Goal: Information Seeking & Learning: Learn about a topic

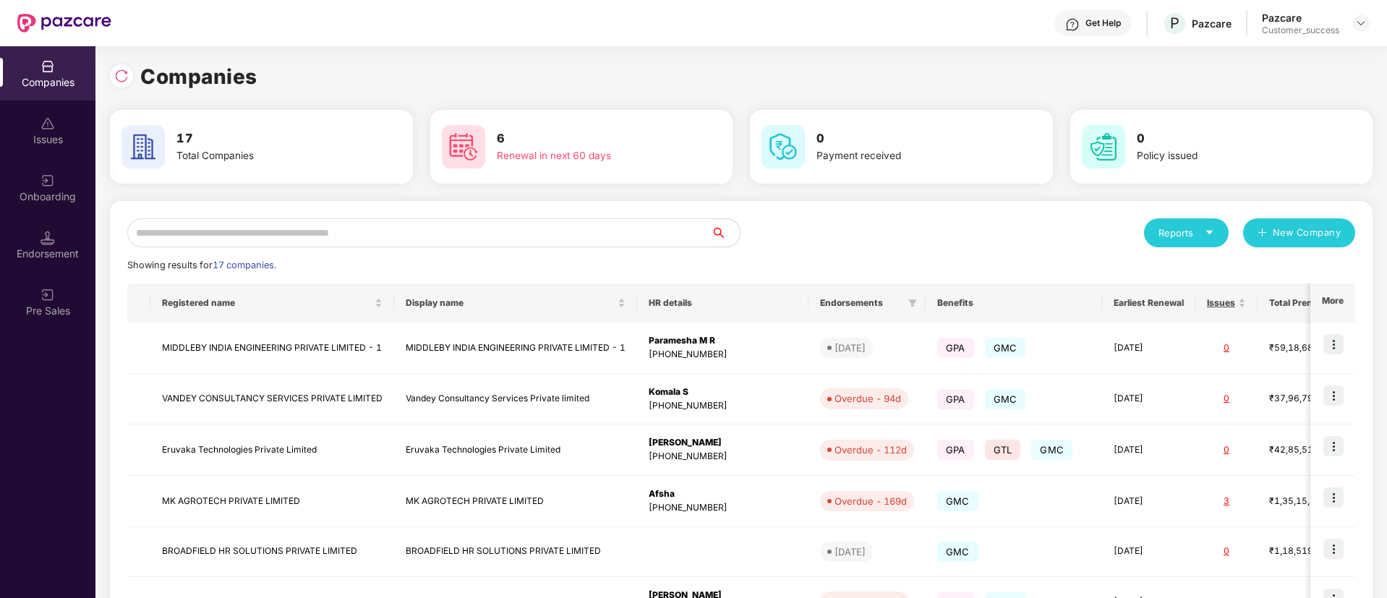
click at [312, 233] on input "text" at bounding box center [418, 232] width 583 height 29
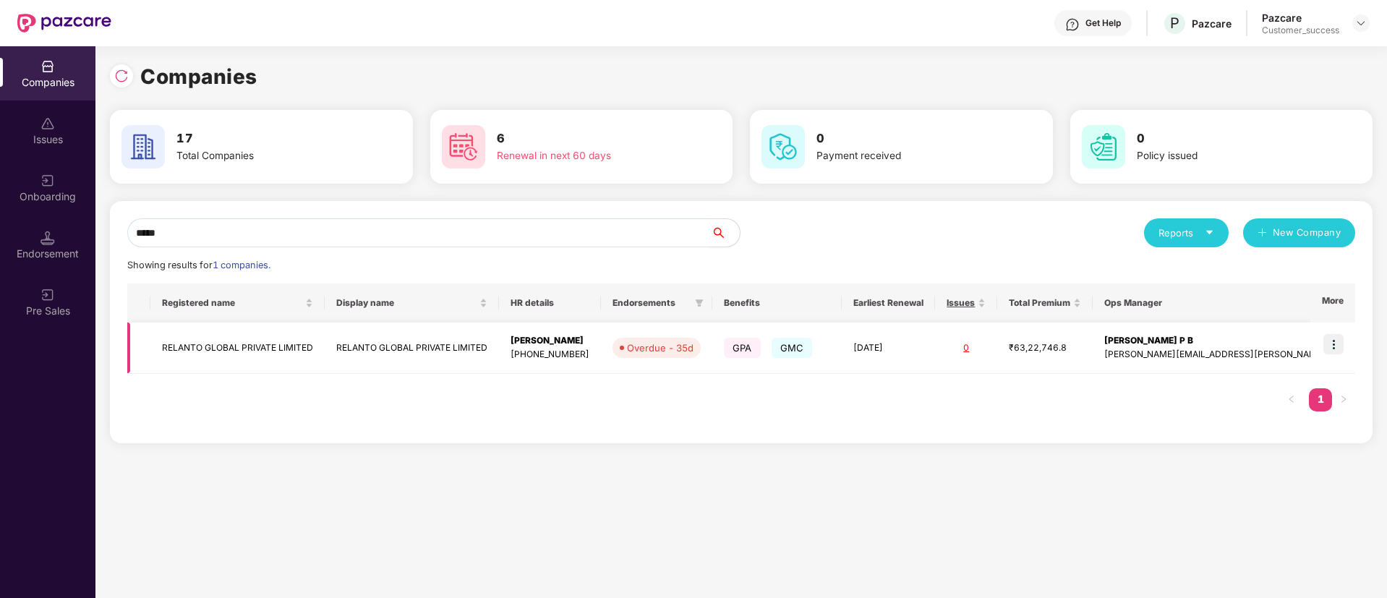
type input "*****"
click at [1336, 345] on img at bounding box center [1333, 344] width 20 height 20
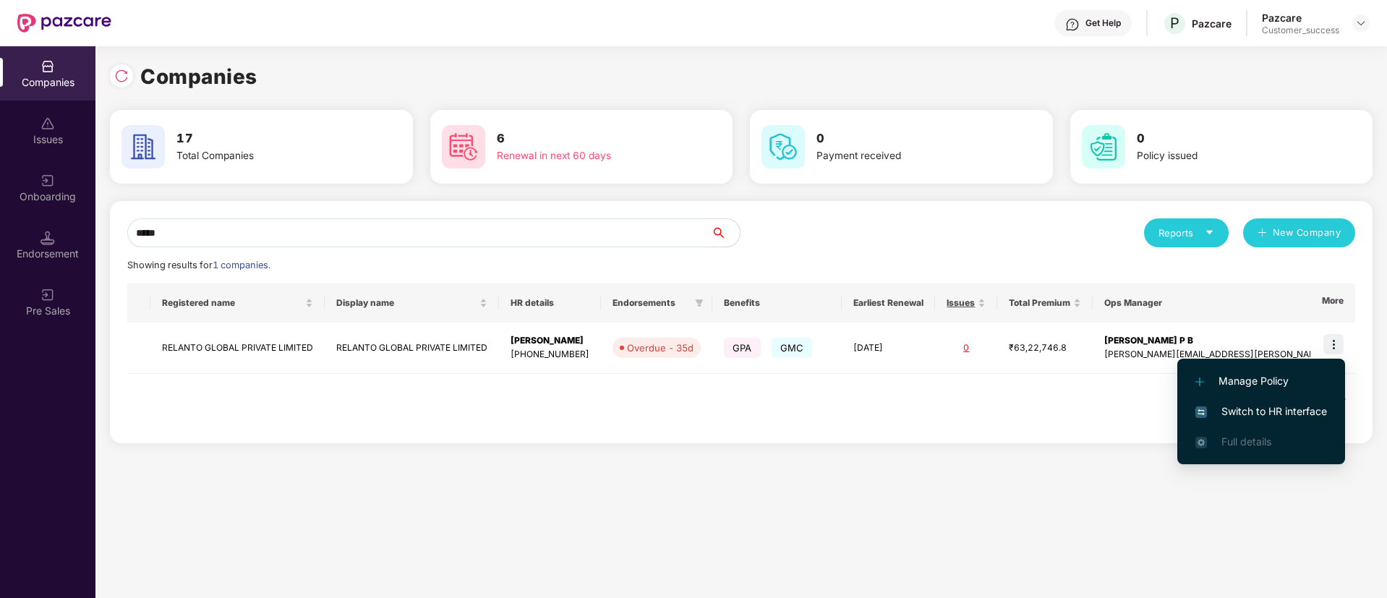
click at [1272, 405] on span "Switch to HR interface" at bounding box center [1261, 411] width 132 height 16
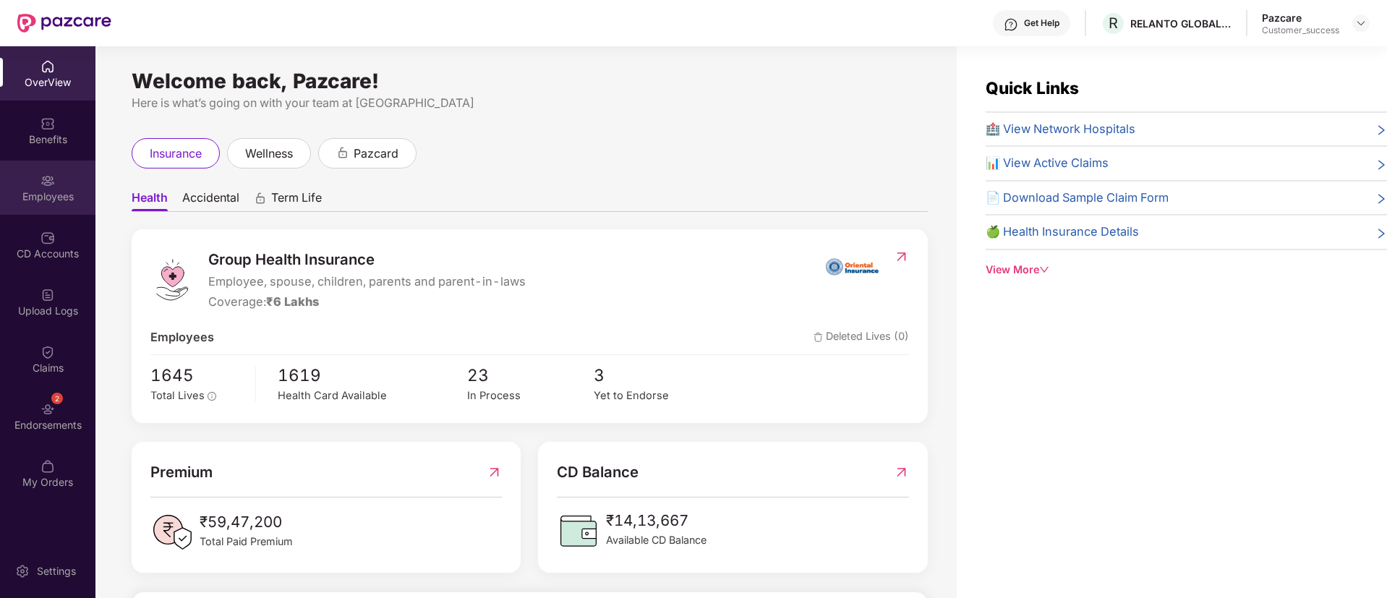
click at [50, 213] on div "Employees" at bounding box center [47, 187] width 95 height 54
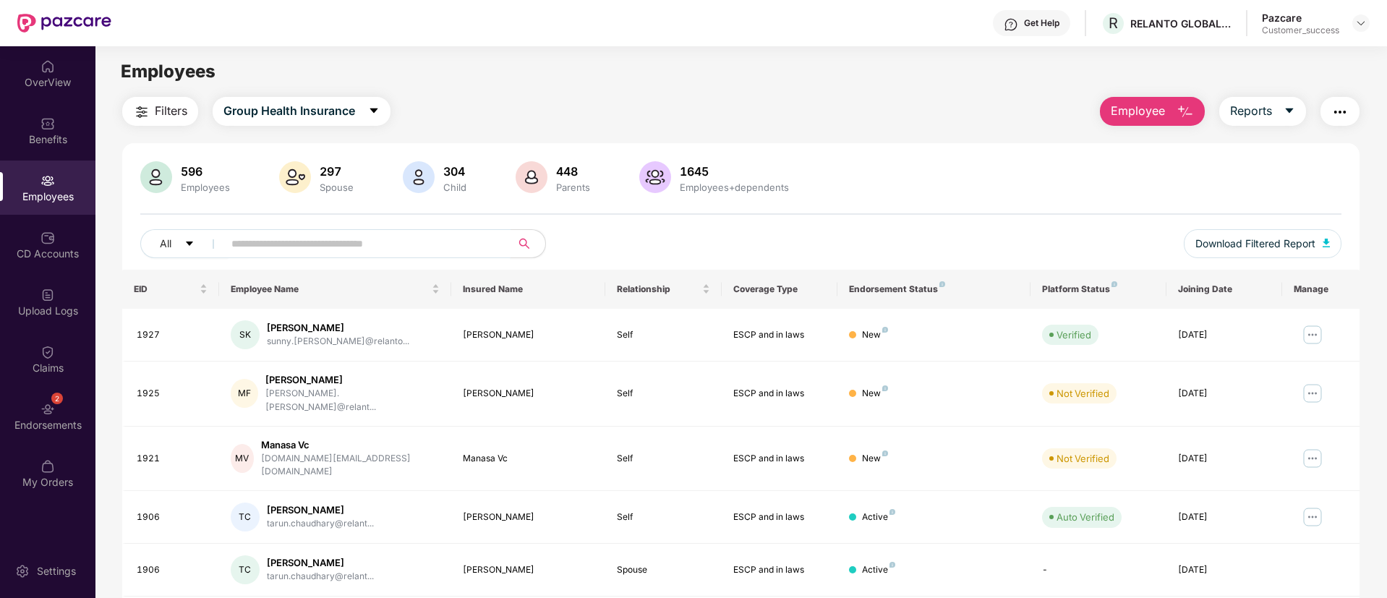
click at [382, 242] on input "text" at bounding box center [361, 244] width 260 height 22
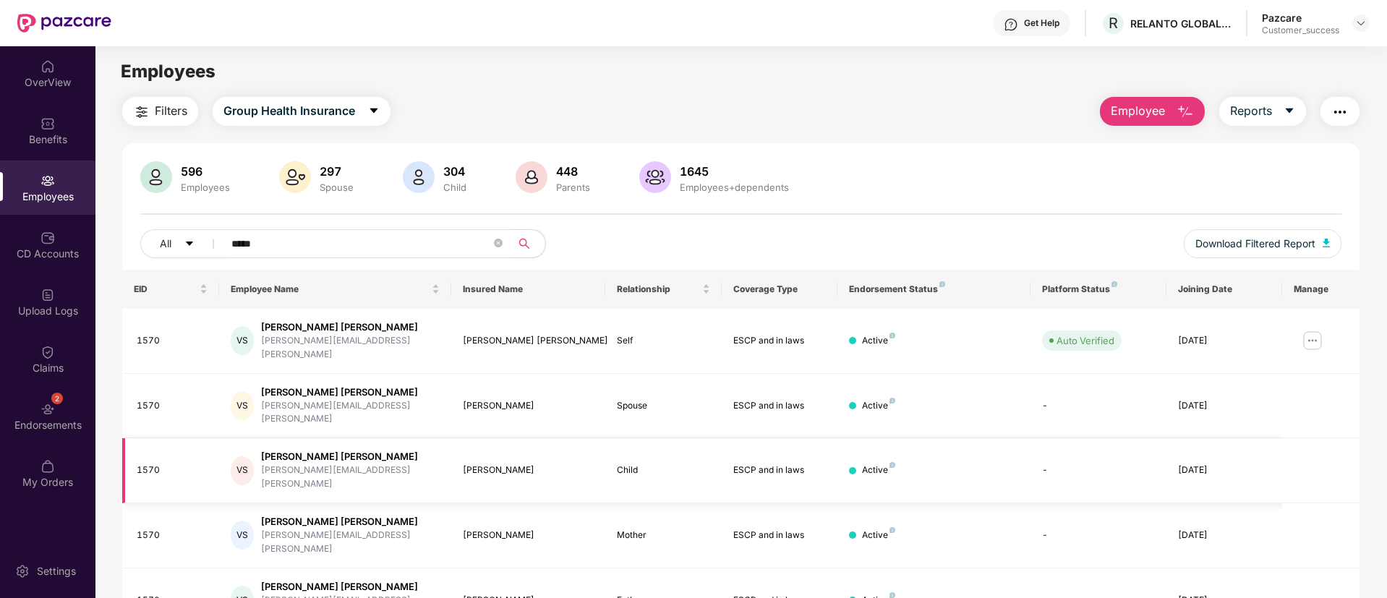
scroll to position [46, 0]
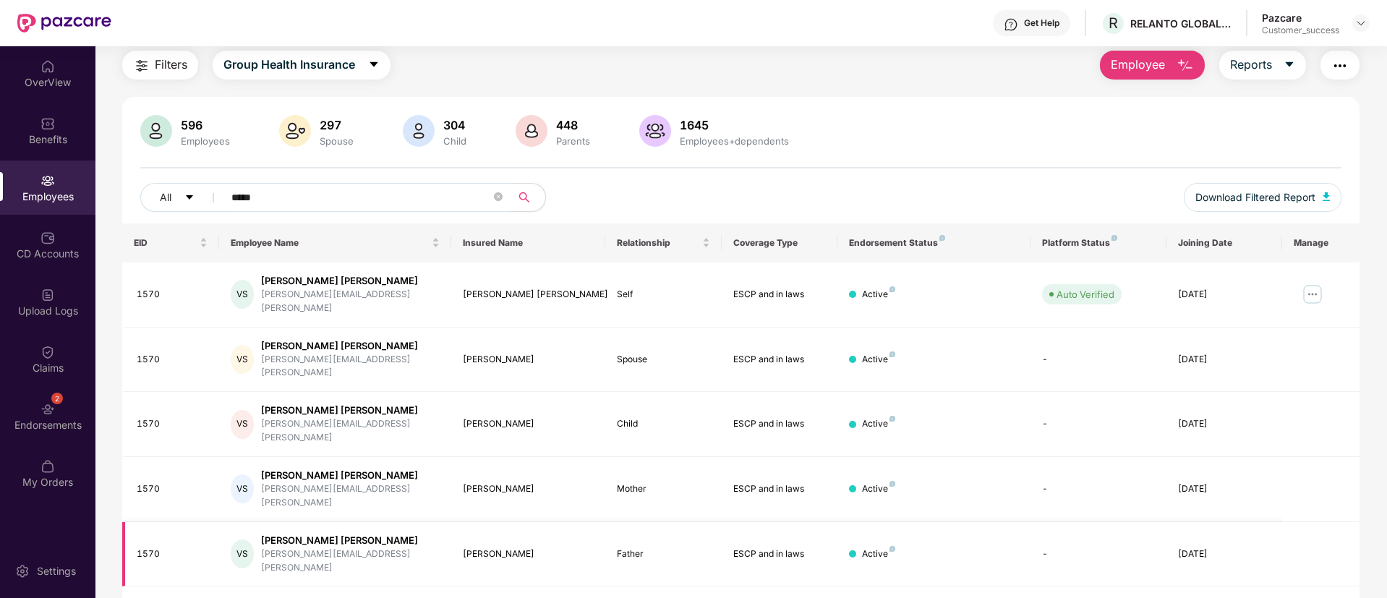
type input "*****"
click at [1307, 286] on img at bounding box center [1312, 294] width 23 height 23
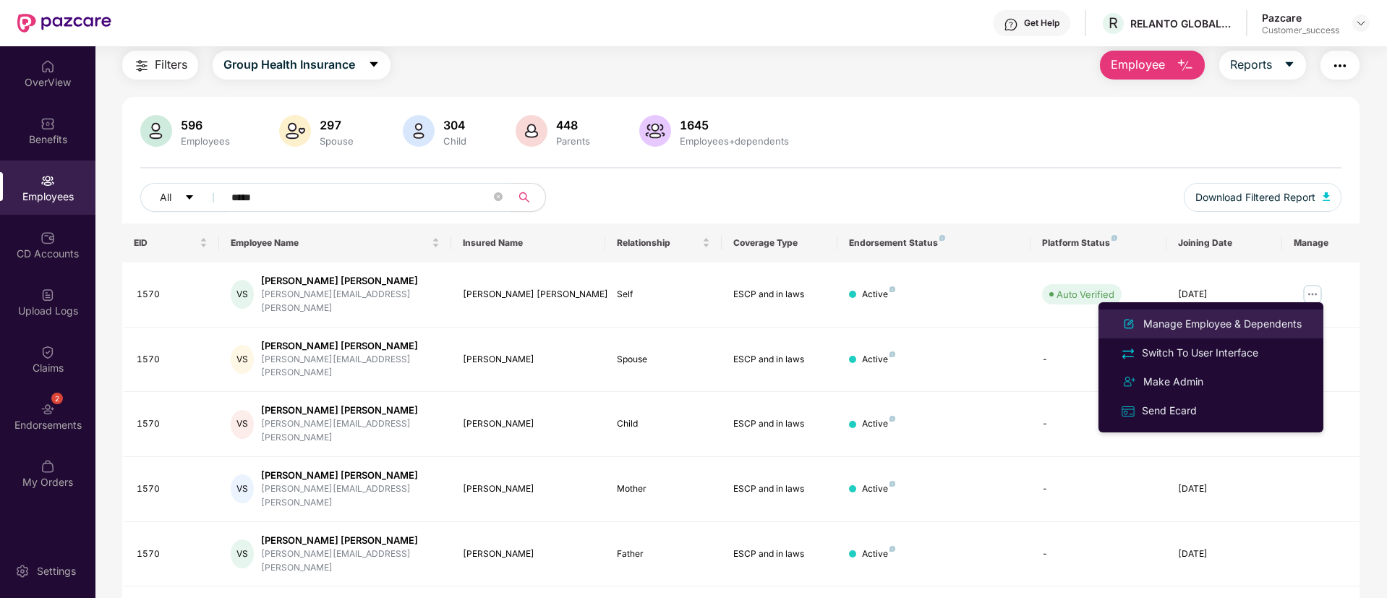
click at [1204, 327] on div "Manage Employee & Dependents" at bounding box center [1222, 324] width 164 height 16
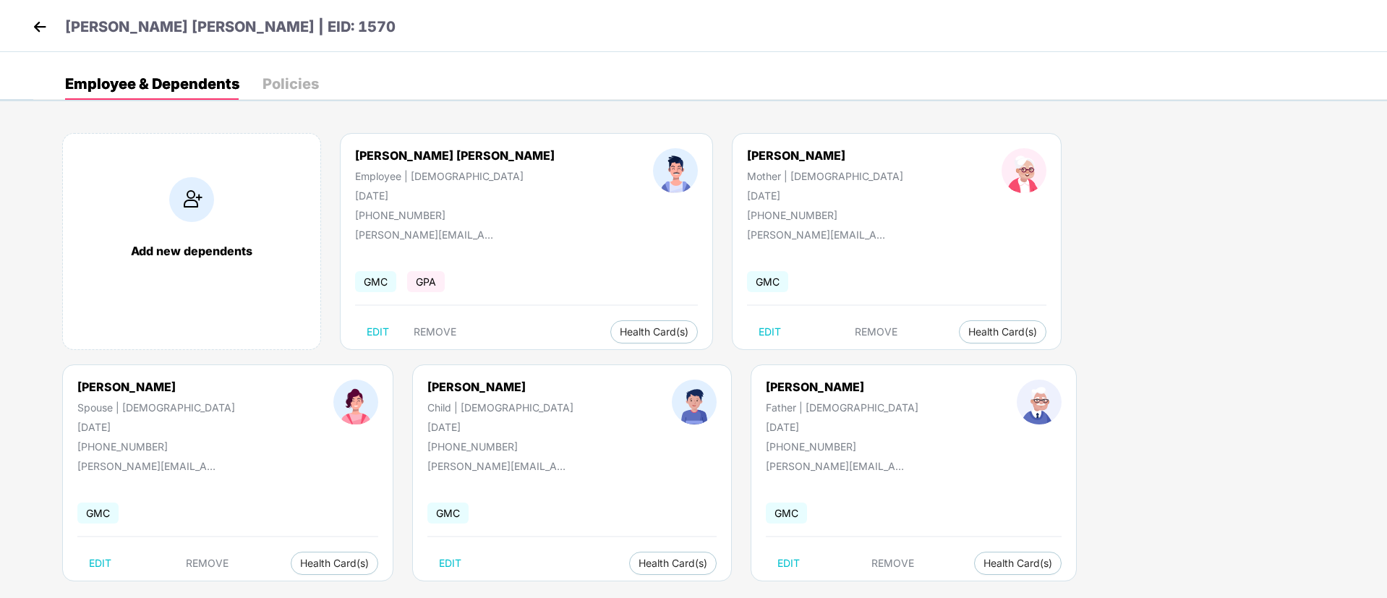
scroll to position [20, 0]
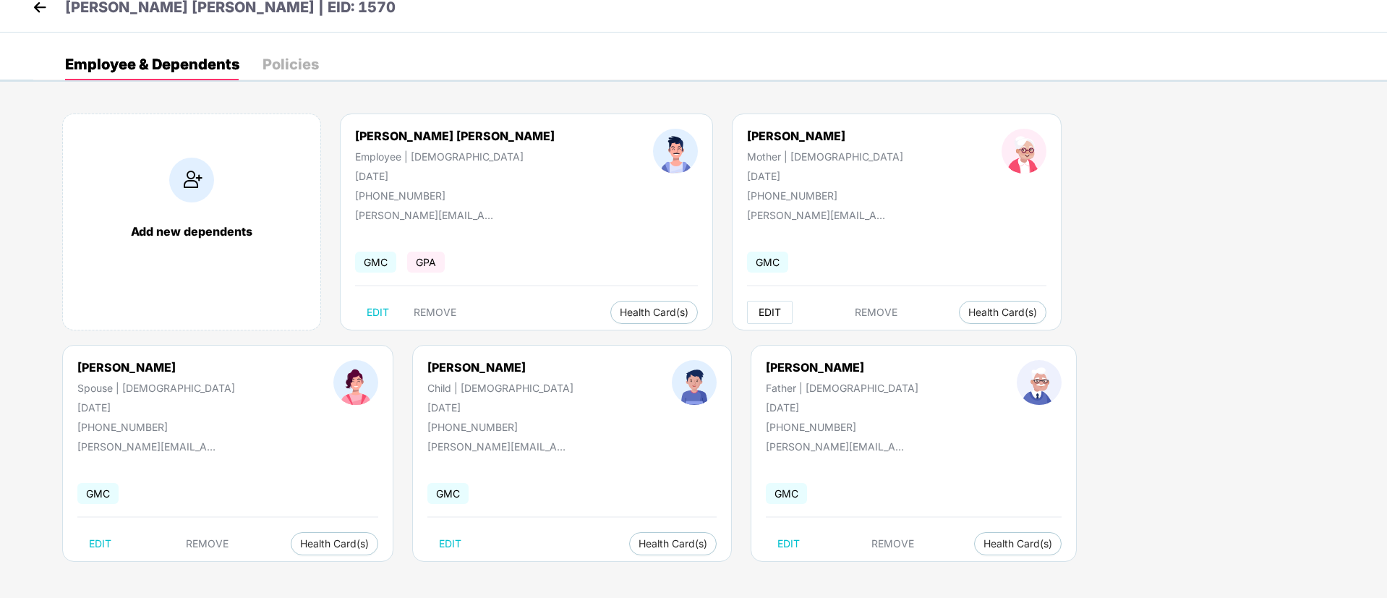
click at [758, 314] on span "EDIT" at bounding box center [769, 313] width 22 height 12
select select "******"
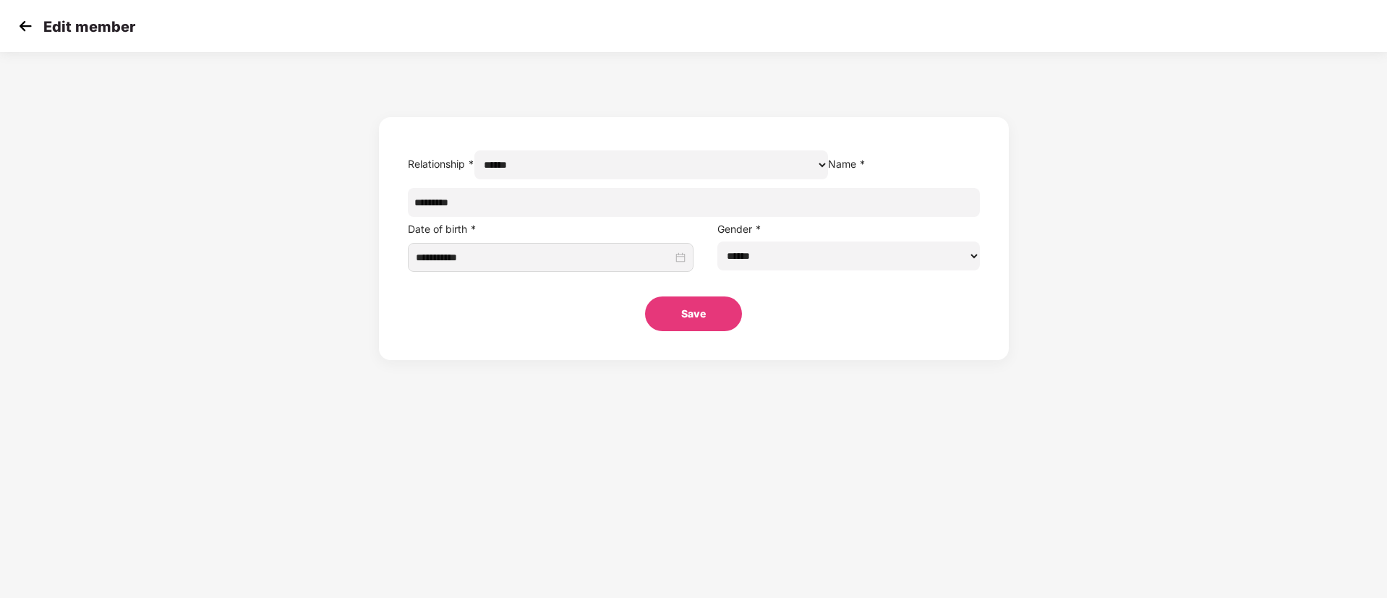
scroll to position [0, 0]
click at [638, 217] on input "********" at bounding box center [694, 202] width 572 height 29
type input "**********"
click at [700, 331] on button "Save" at bounding box center [693, 313] width 97 height 35
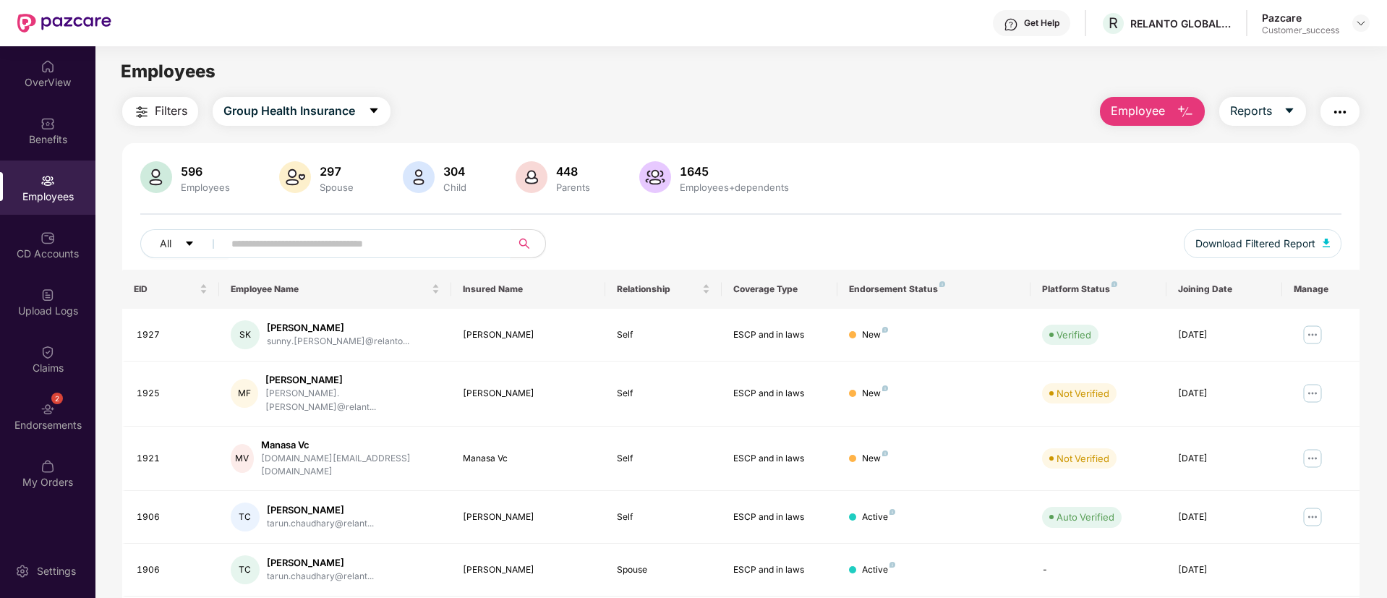
click at [388, 233] on input "text" at bounding box center [361, 244] width 260 height 22
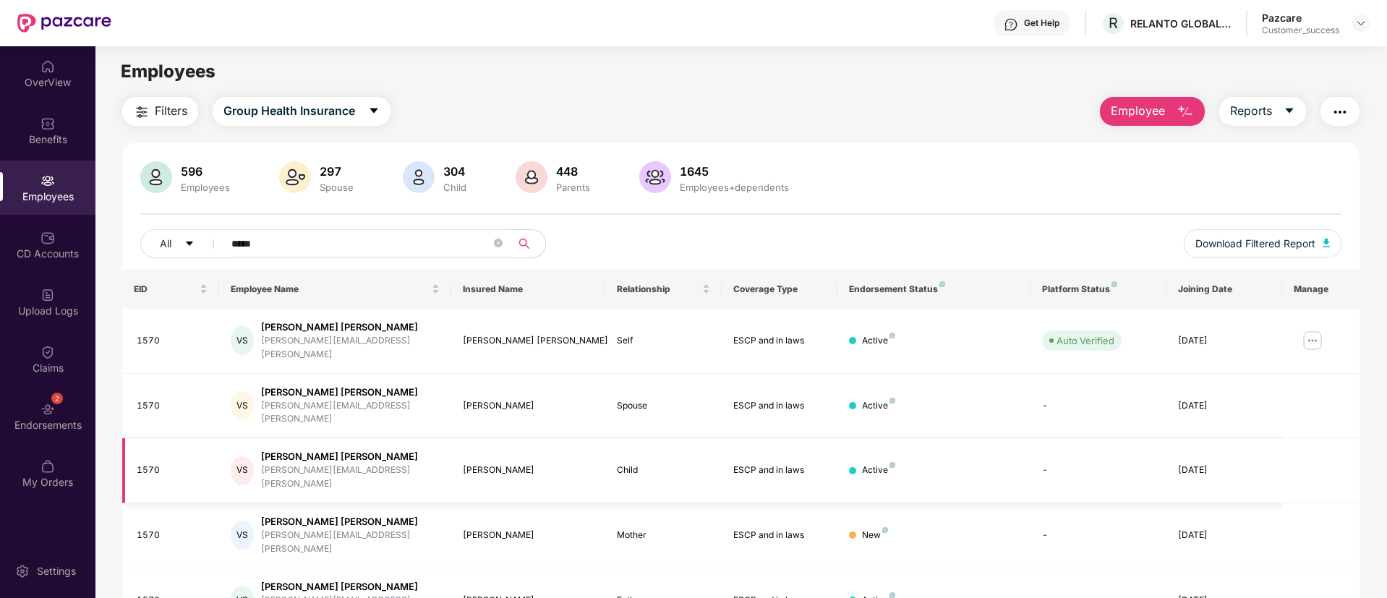
scroll to position [46, 0]
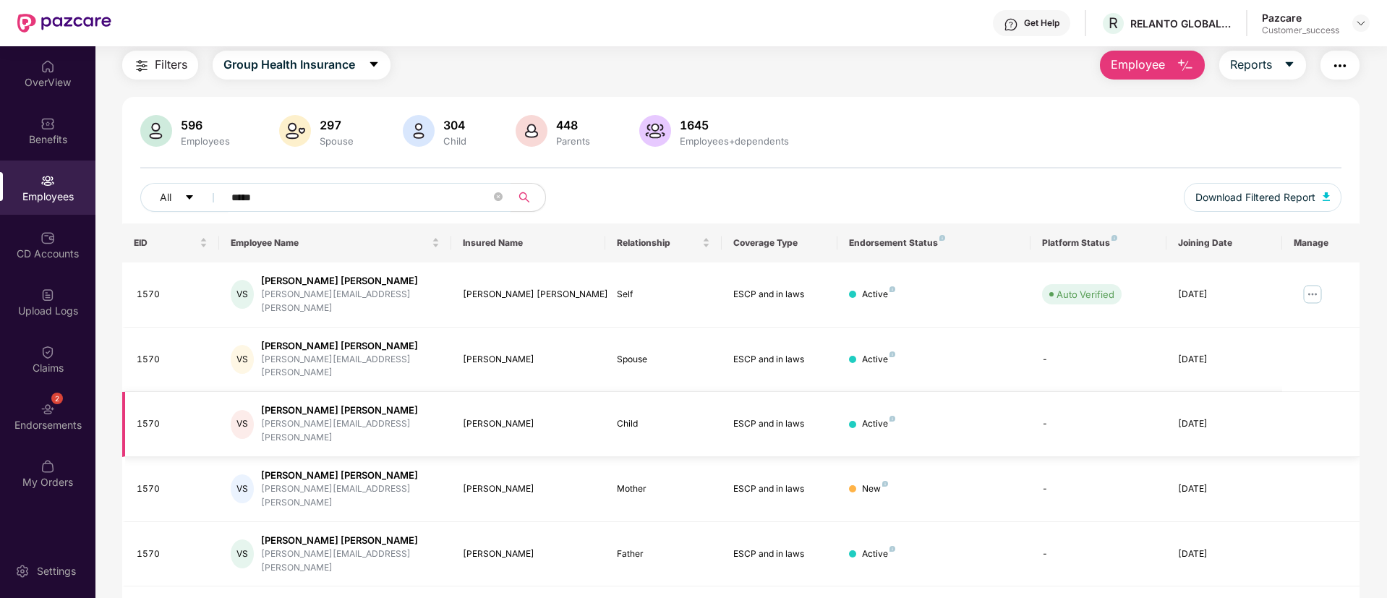
type input "*****"
click at [311, 192] on input "*****" at bounding box center [361, 198] width 260 height 22
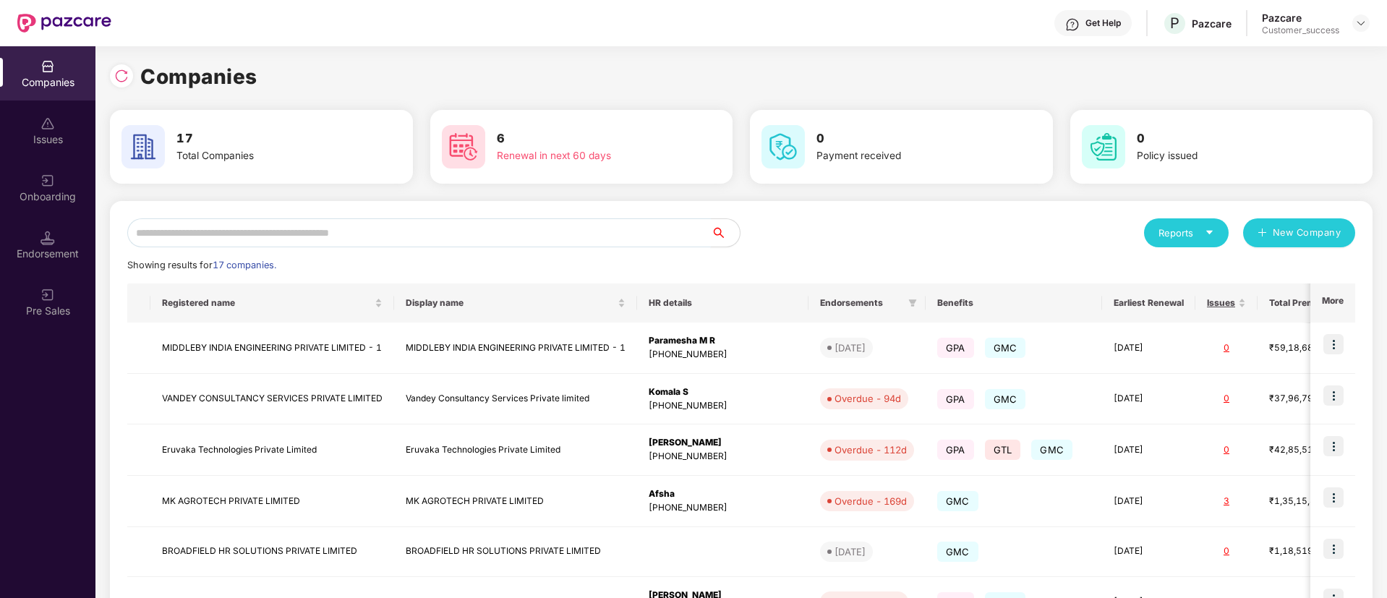
click at [278, 234] on input "text" at bounding box center [418, 232] width 583 height 29
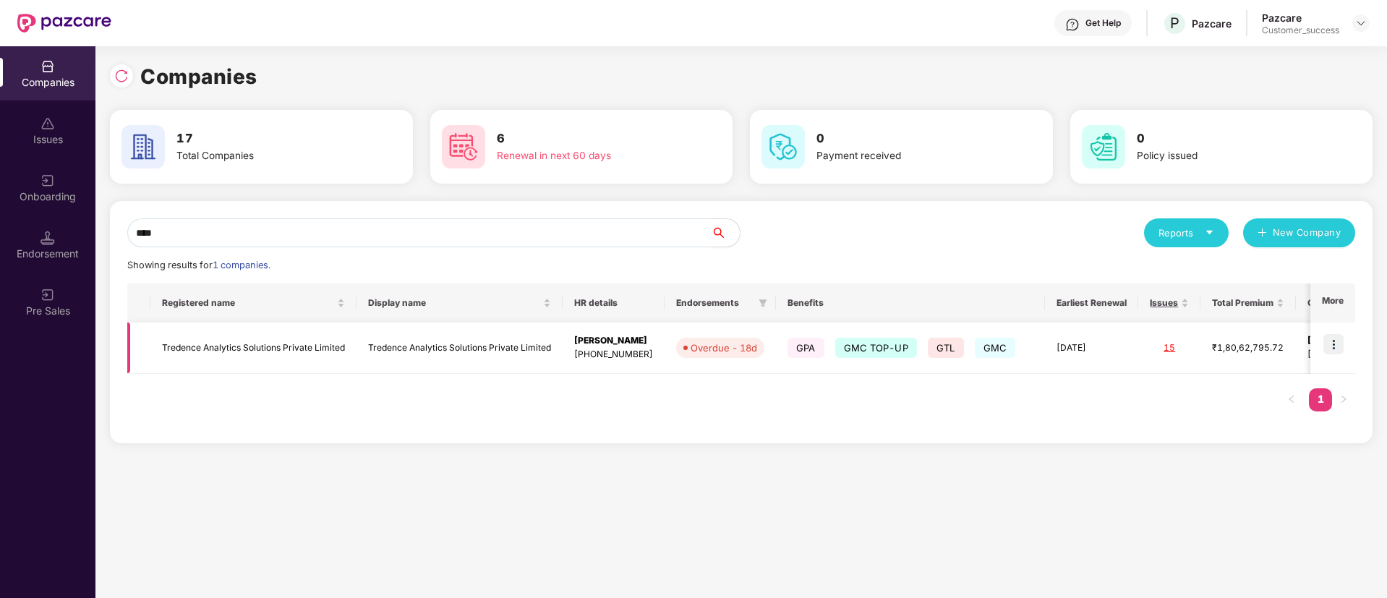
type input "****"
click at [1332, 350] on img at bounding box center [1333, 344] width 20 height 20
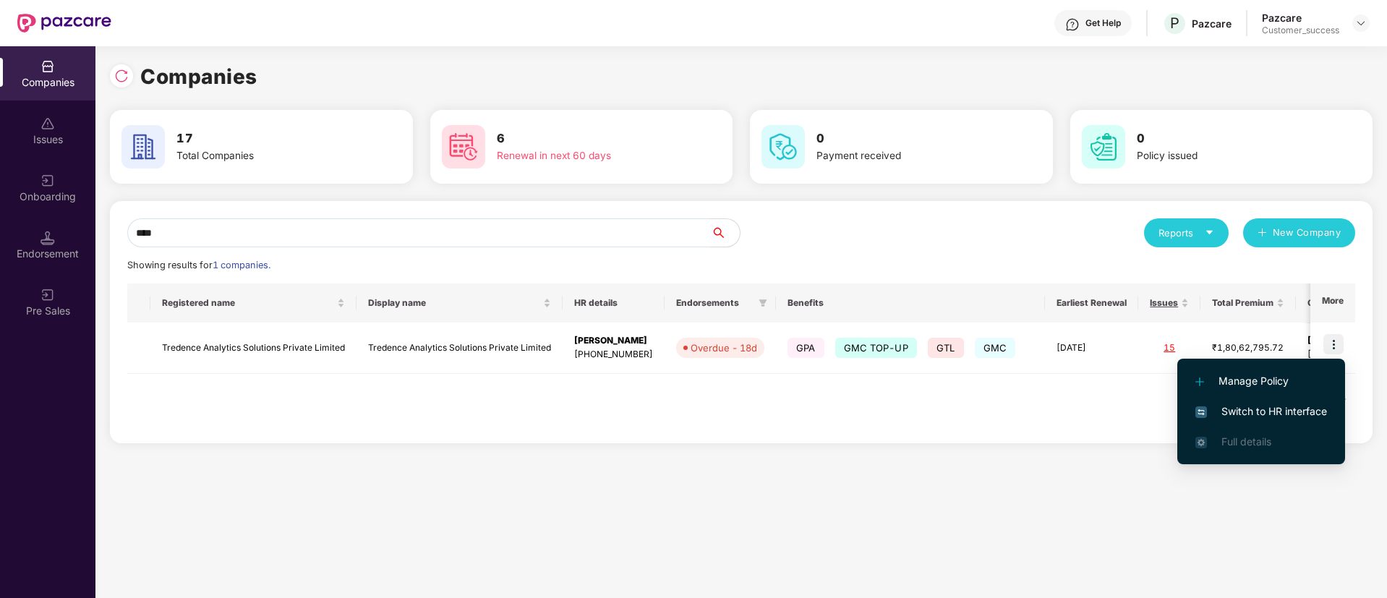
click at [1272, 419] on span "Switch to HR interface" at bounding box center [1261, 411] width 132 height 16
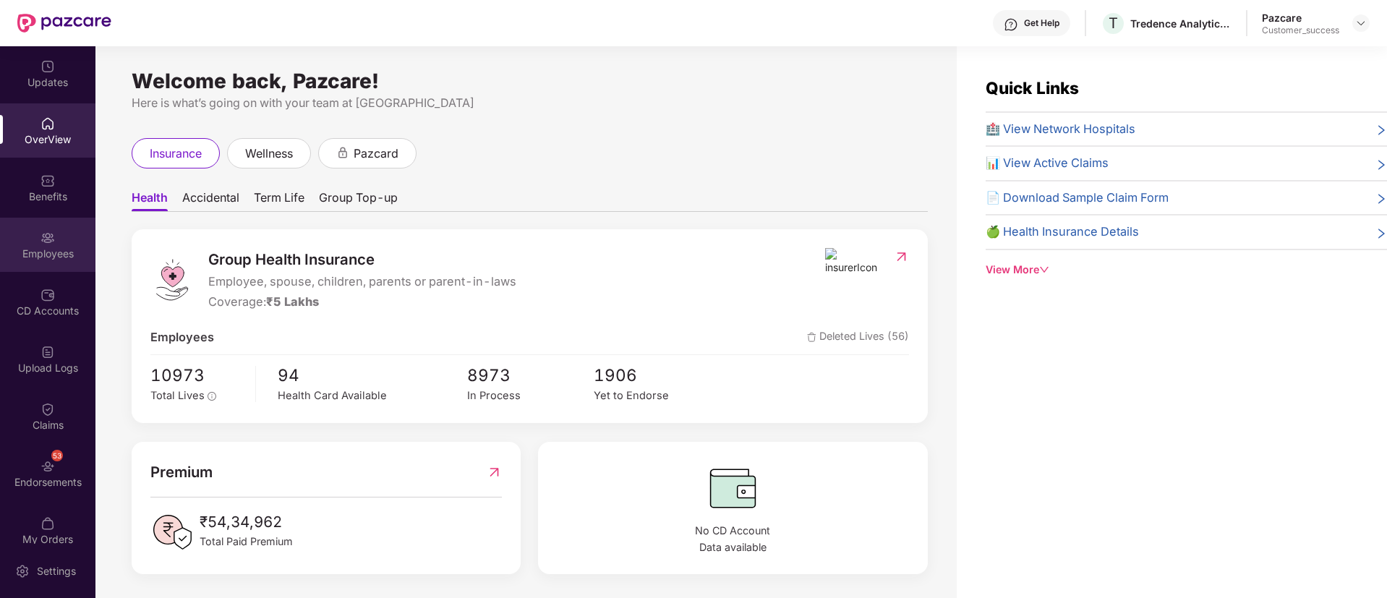
click at [32, 250] on div "Employees" at bounding box center [47, 254] width 95 height 14
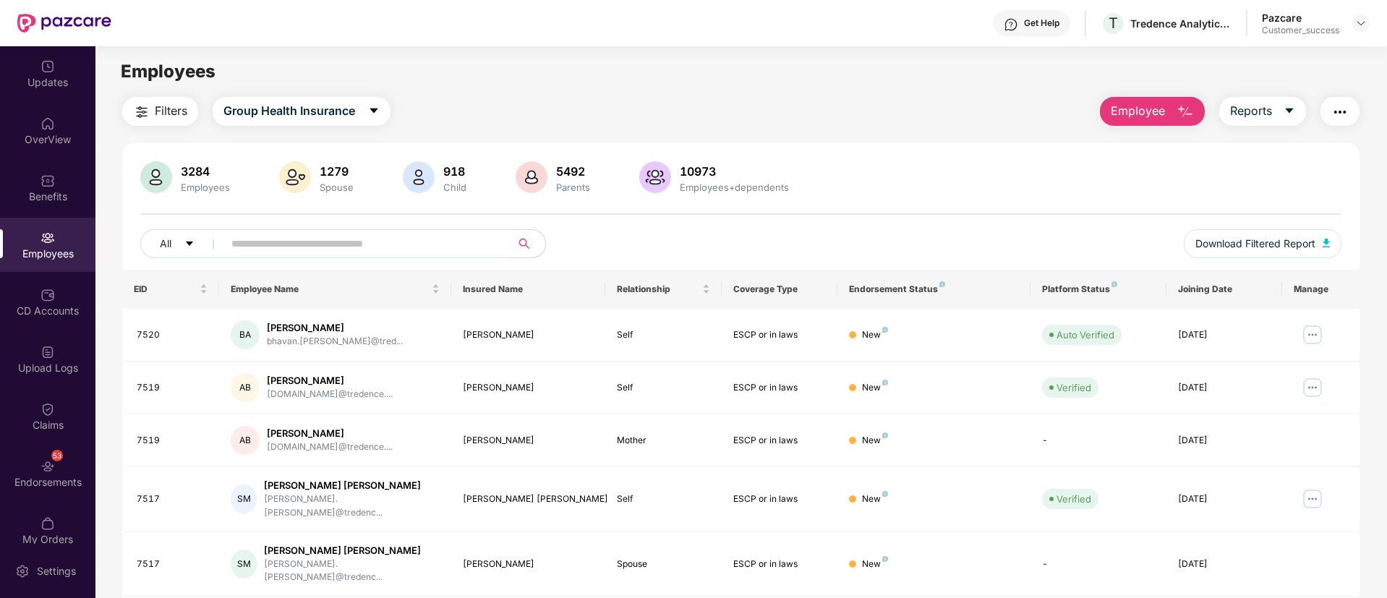
click at [349, 249] on input "text" at bounding box center [361, 244] width 260 height 22
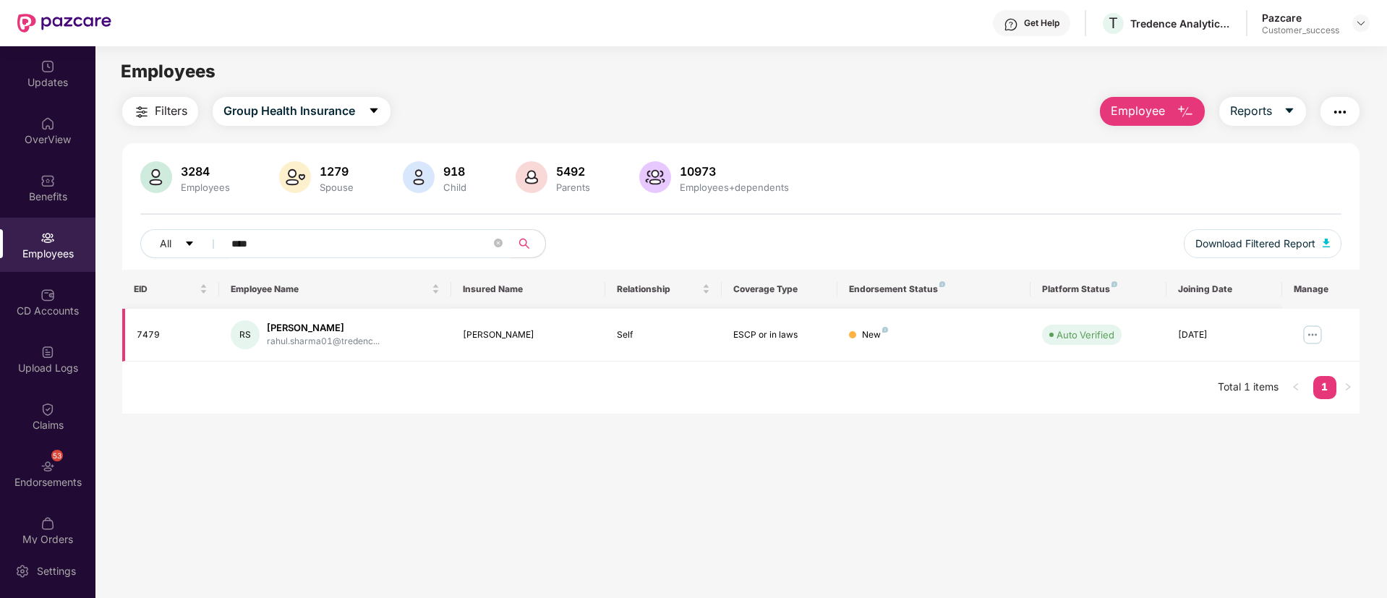
type input "****"
click at [148, 337] on div "7479" at bounding box center [172, 335] width 71 height 14
copy div "7479"
click at [53, 189] on div "Benefits" at bounding box center [47, 196] width 95 height 14
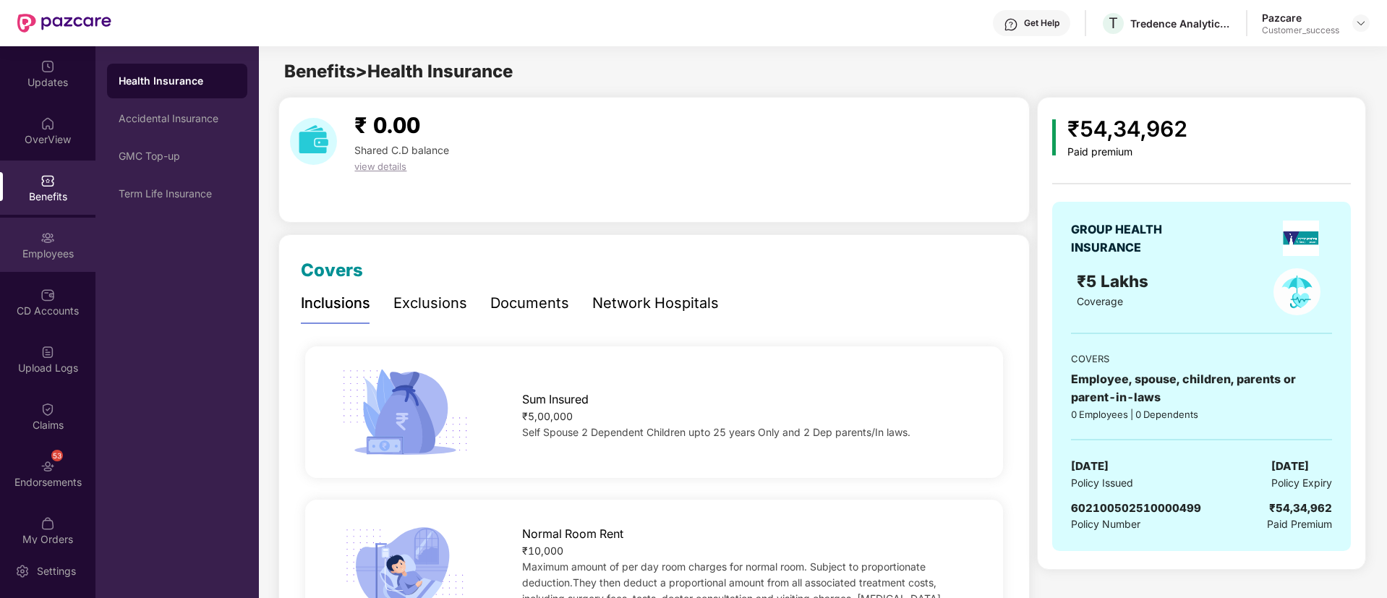
click at [43, 236] on img at bounding box center [47, 238] width 14 height 14
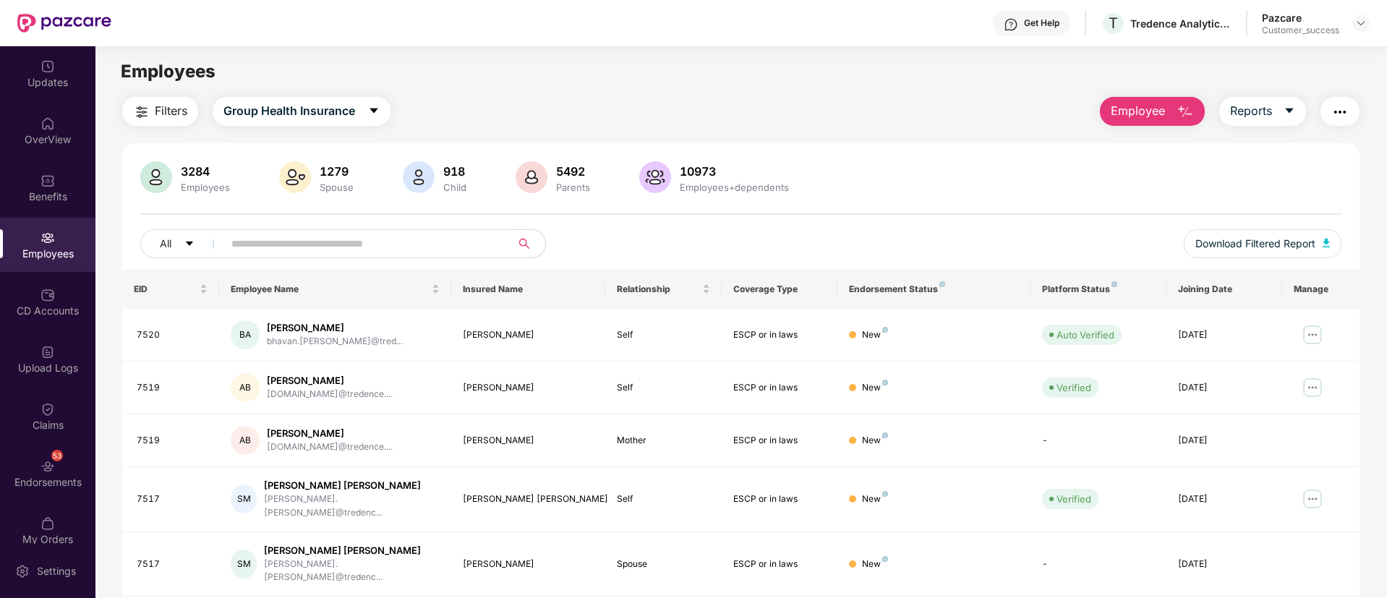
click at [818, 229] on div "All" at bounding box center [490, 243] width 700 height 29
click at [31, 478] on div "Endorsements" at bounding box center [47, 482] width 95 height 14
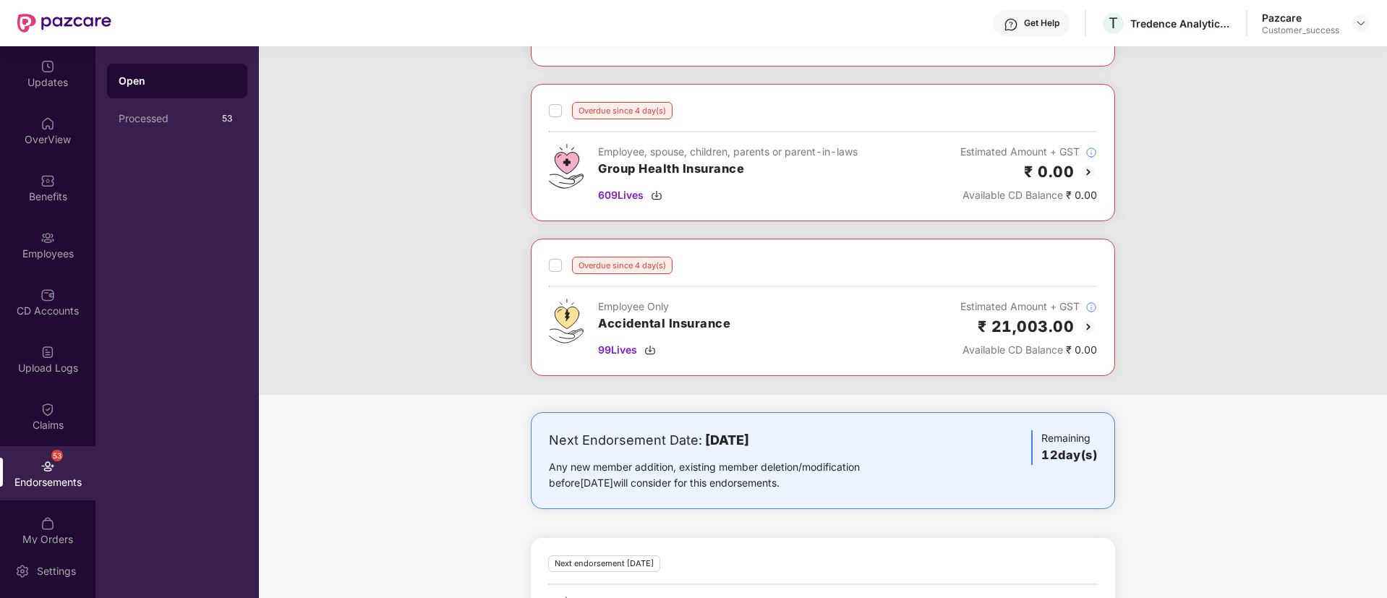
scroll to position [1060, 0]
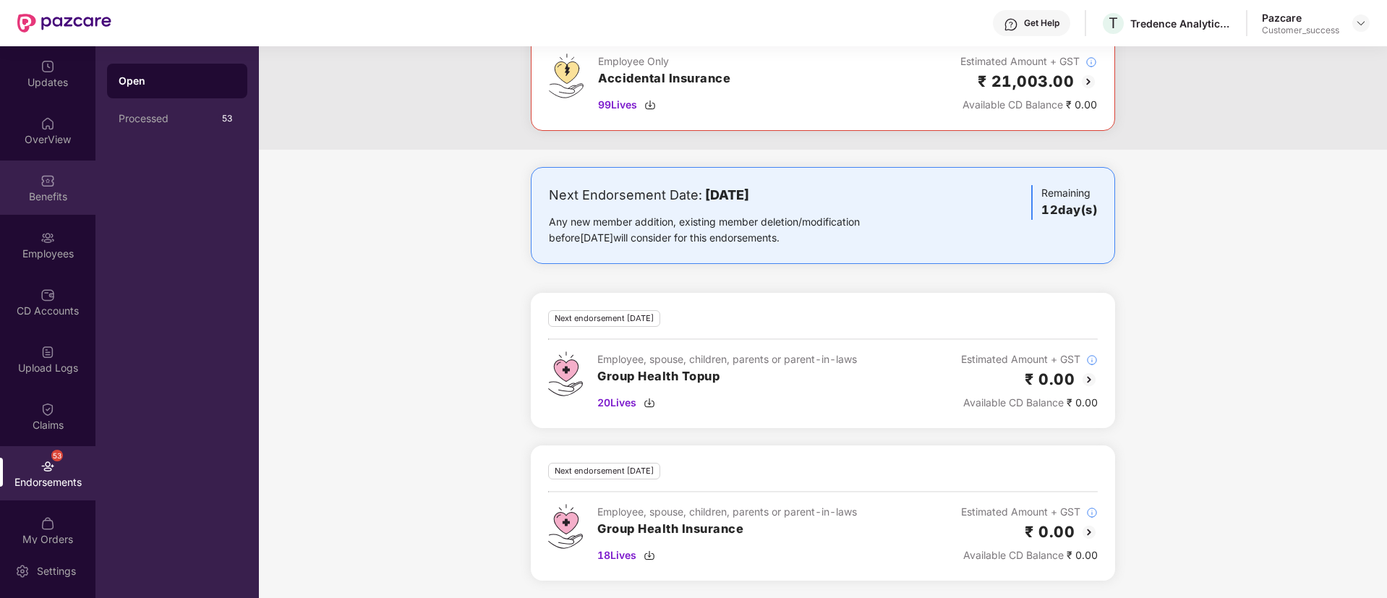
click at [51, 210] on div "Benefits" at bounding box center [47, 187] width 95 height 54
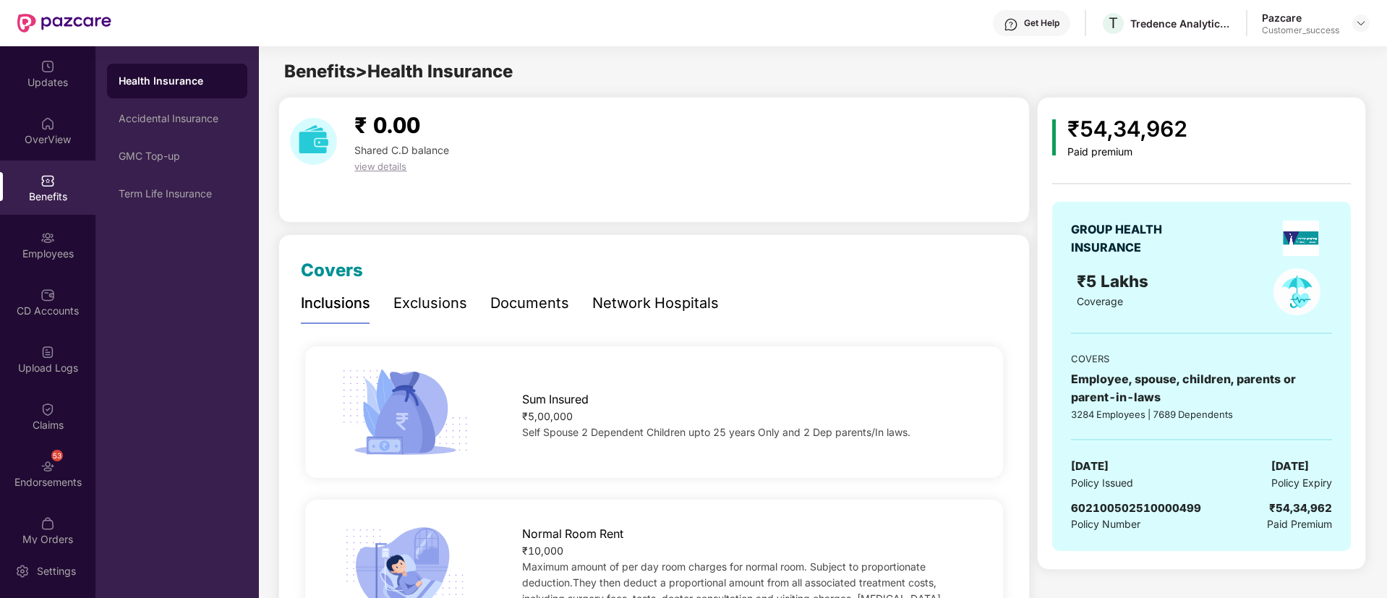
click at [635, 289] on div "Network Hospitals" at bounding box center [655, 303] width 127 height 40
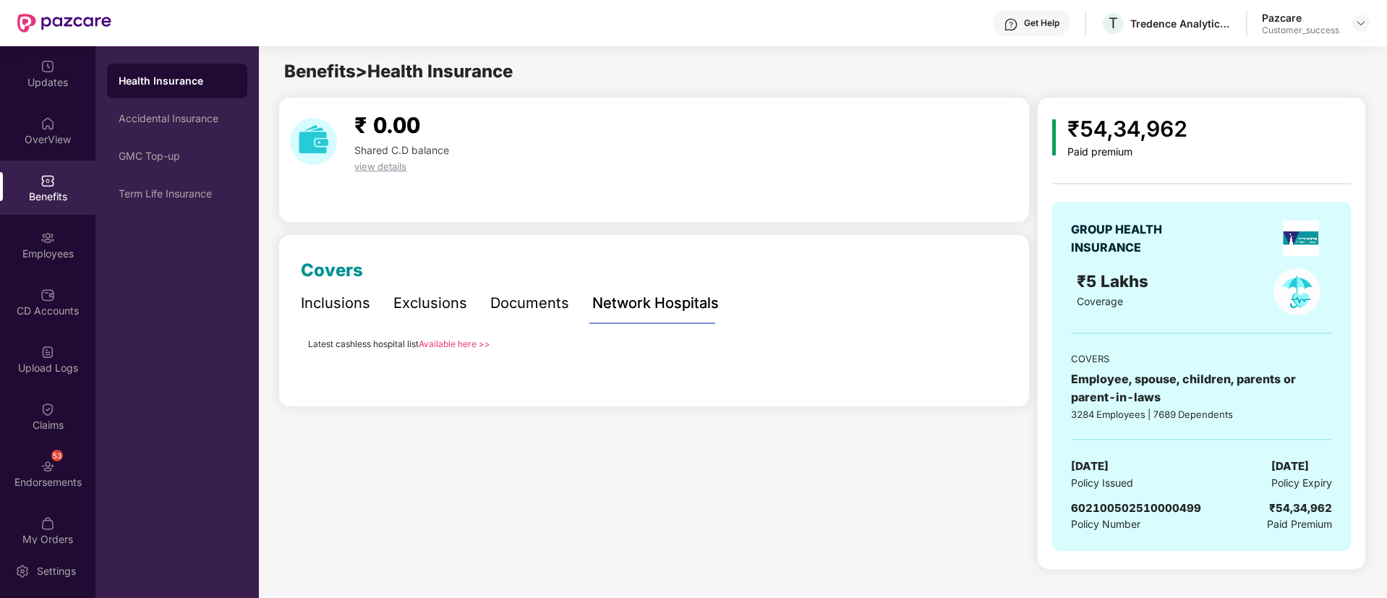
click at [453, 345] on link "Available here >>" at bounding box center [455, 343] width 72 height 11
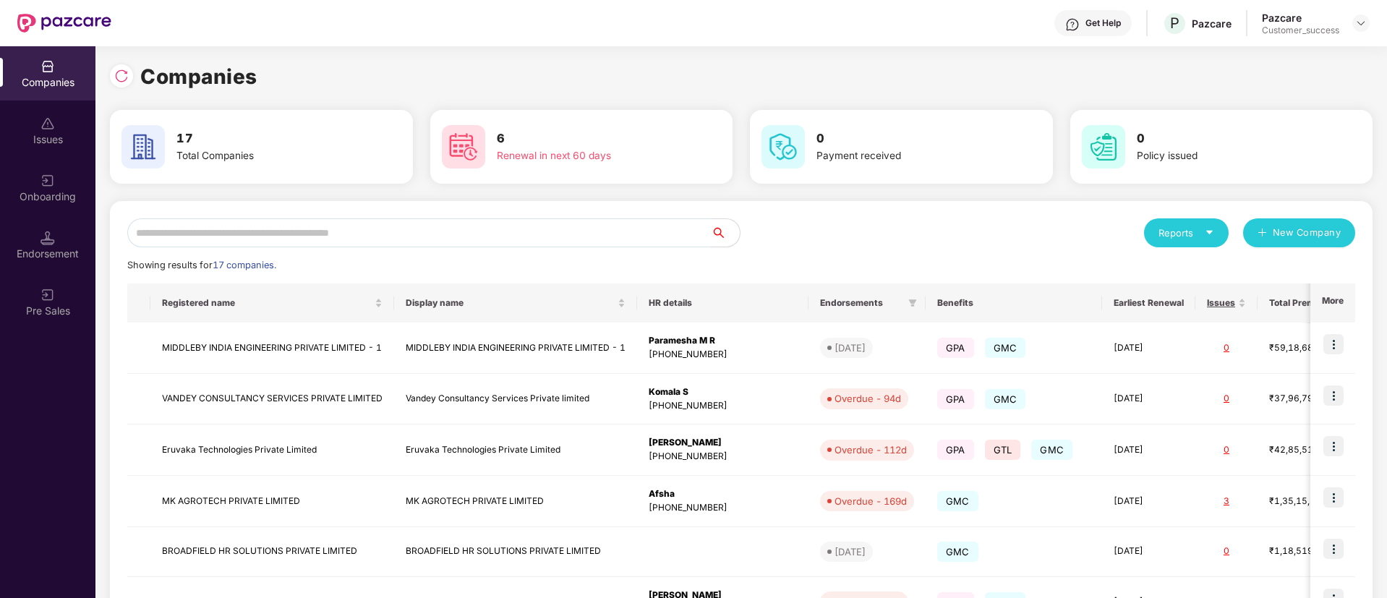
click at [428, 230] on input "text" at bounding box center [418, 232] width 583 height 29
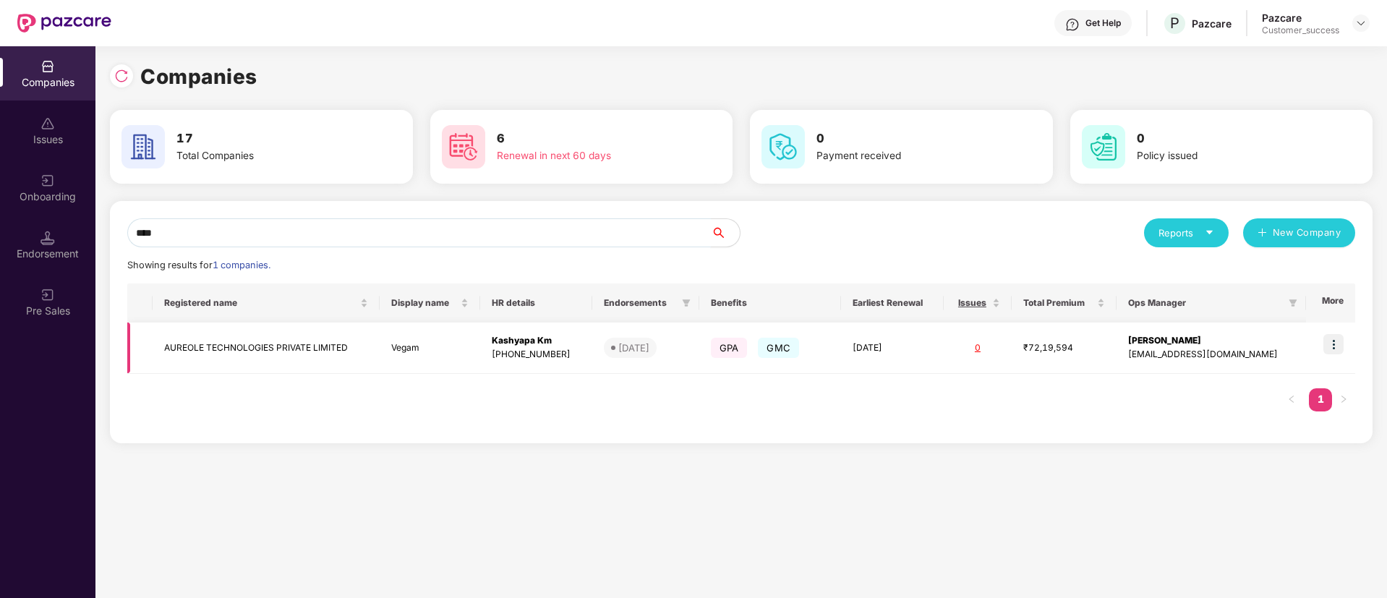
type input "****"
click at [1337, 342] on img at bounding box center [1333, 344] width 20 height 20
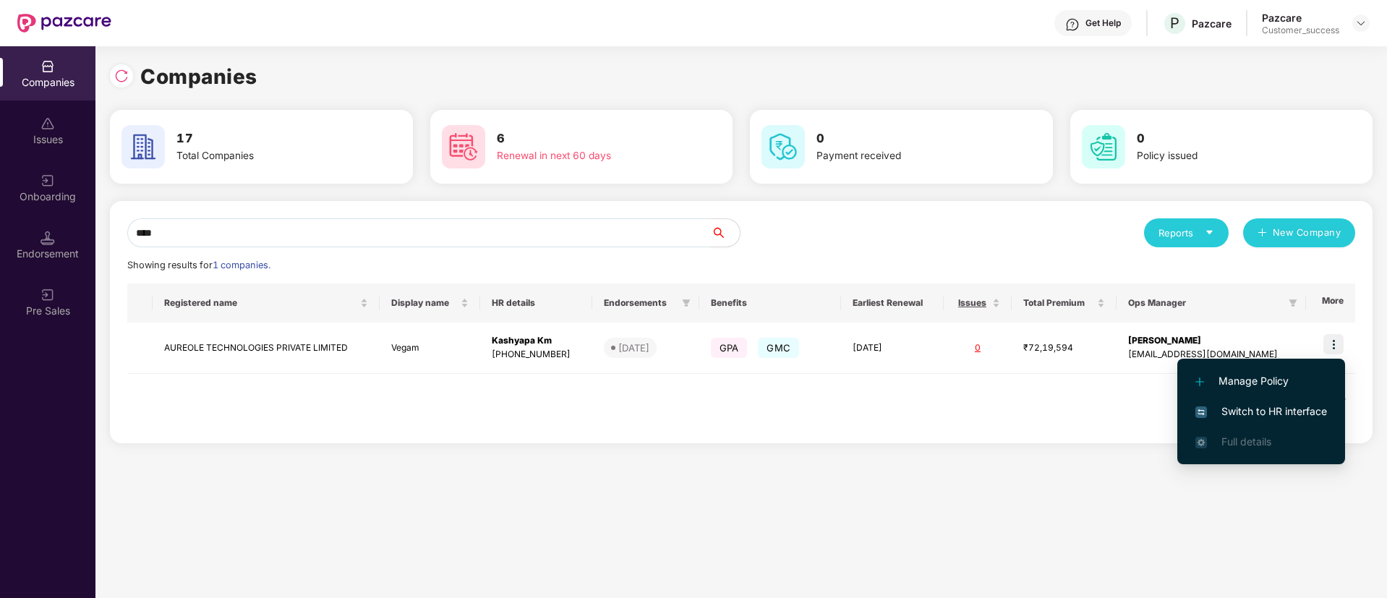
click at [1302, 406] on span "Switch to HR interface" at bounding box center [1261, 411] width 132 height 16
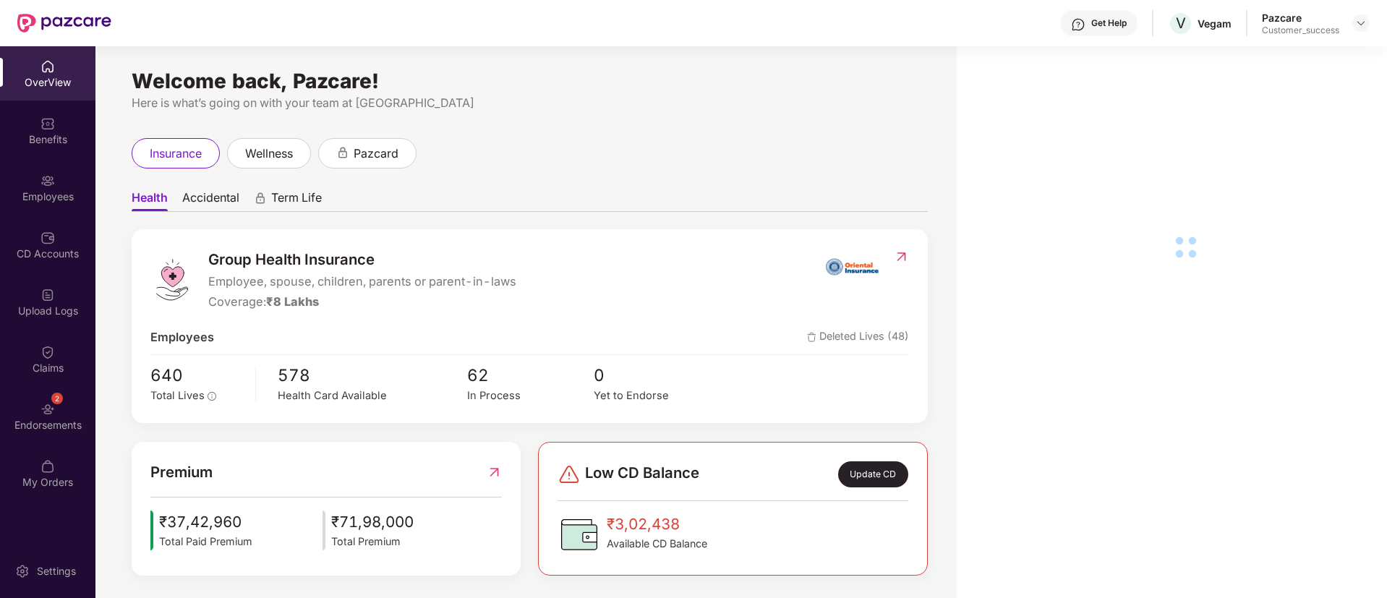
click at [57, 169] on div "Employees" at bounding box center [47, 187] width 95 height 54
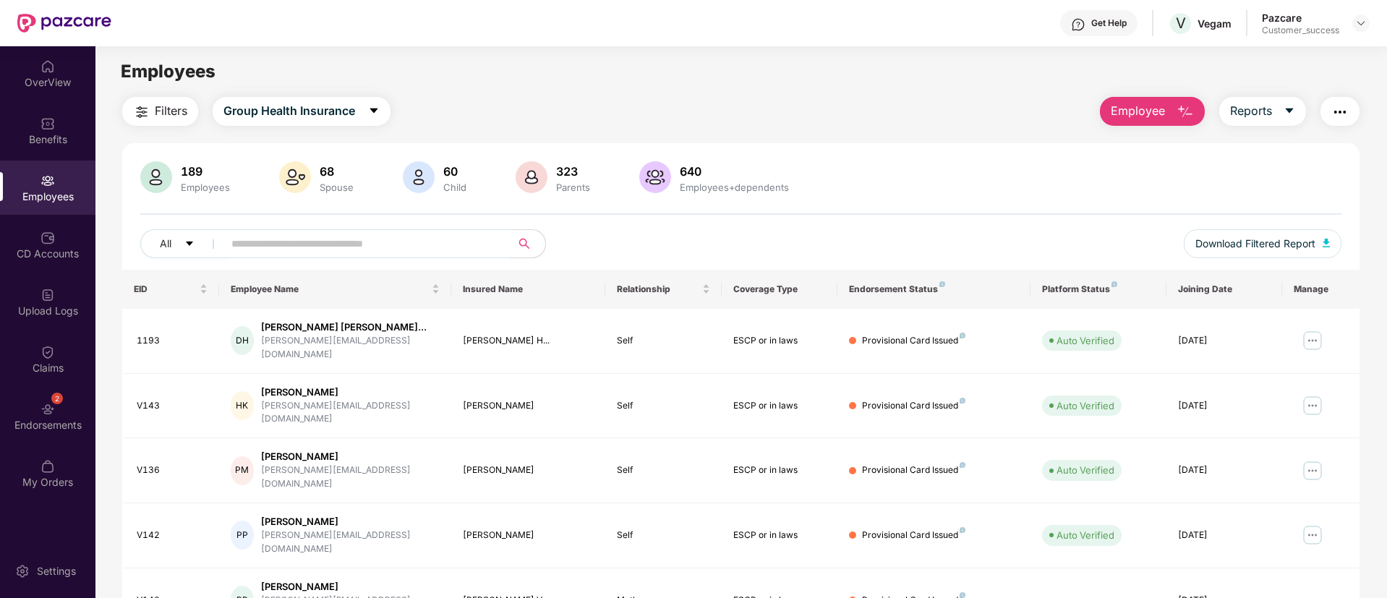
click at [289, 237] on input "text" at bounding box center [361, 244] width 260 height 22
paste input "**********"
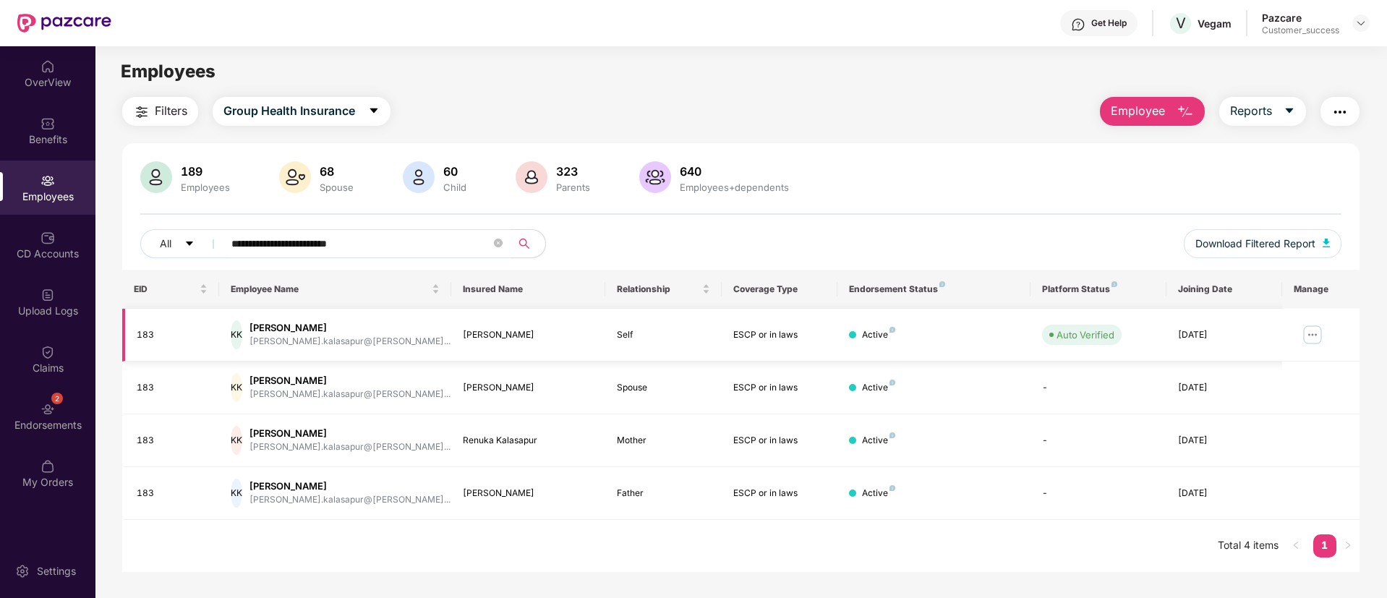
type input "**********"
click at [1313, 334] on img at bounding box center [1312, 334] width 23 height 23
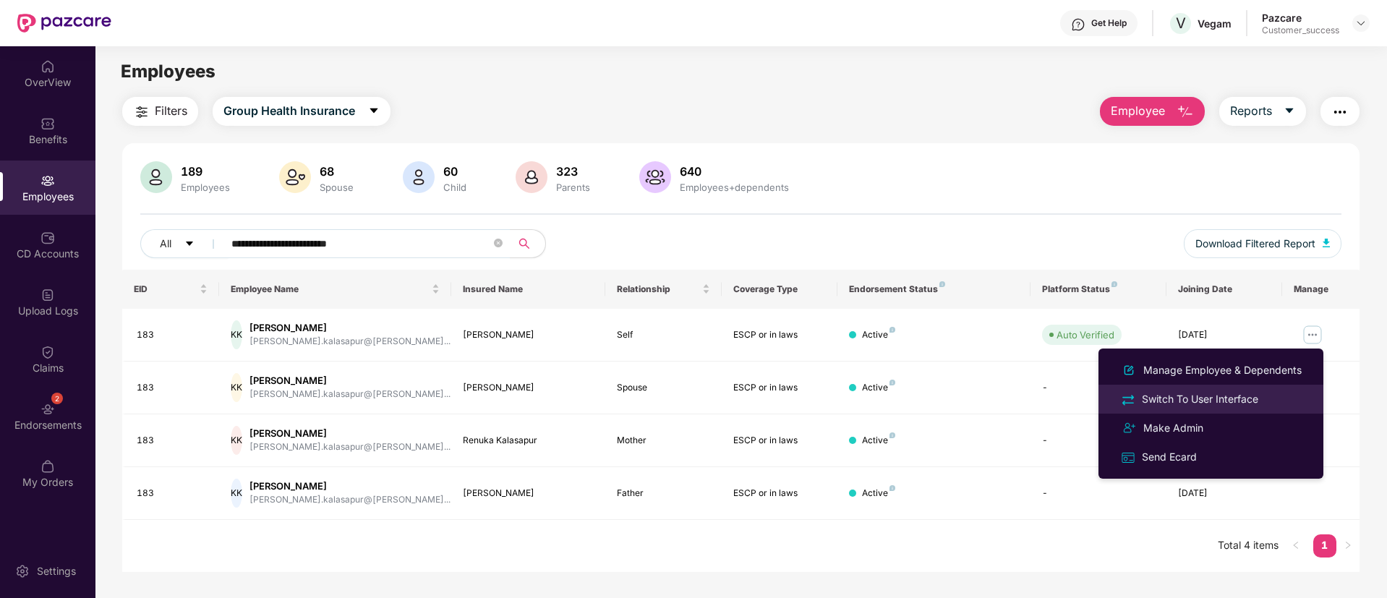
click at [1256, 393] on div "Switch To User Interface" at bounding box center [1200, 399] width 122 height 16
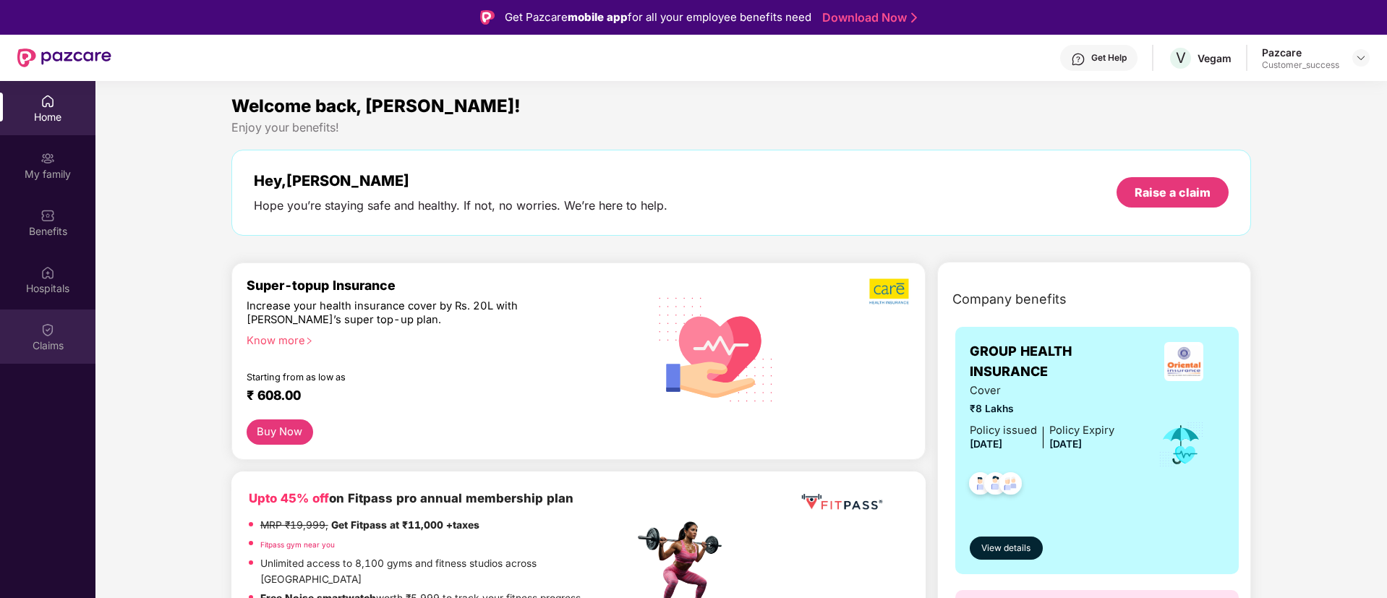
click at [47, 348] on div "Claims" at bounding box center [47, 345] width 95 height 14
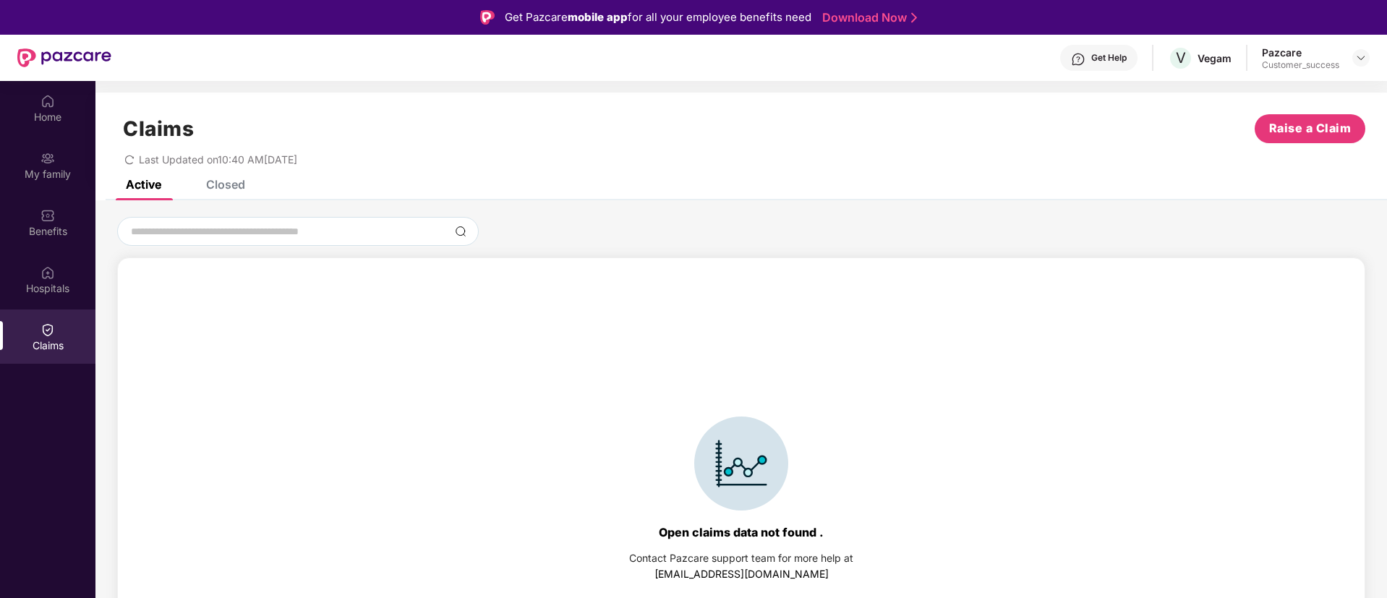
click at [224, 182] on div "Closed" at bounding box center [225, 184] width 39 height 14
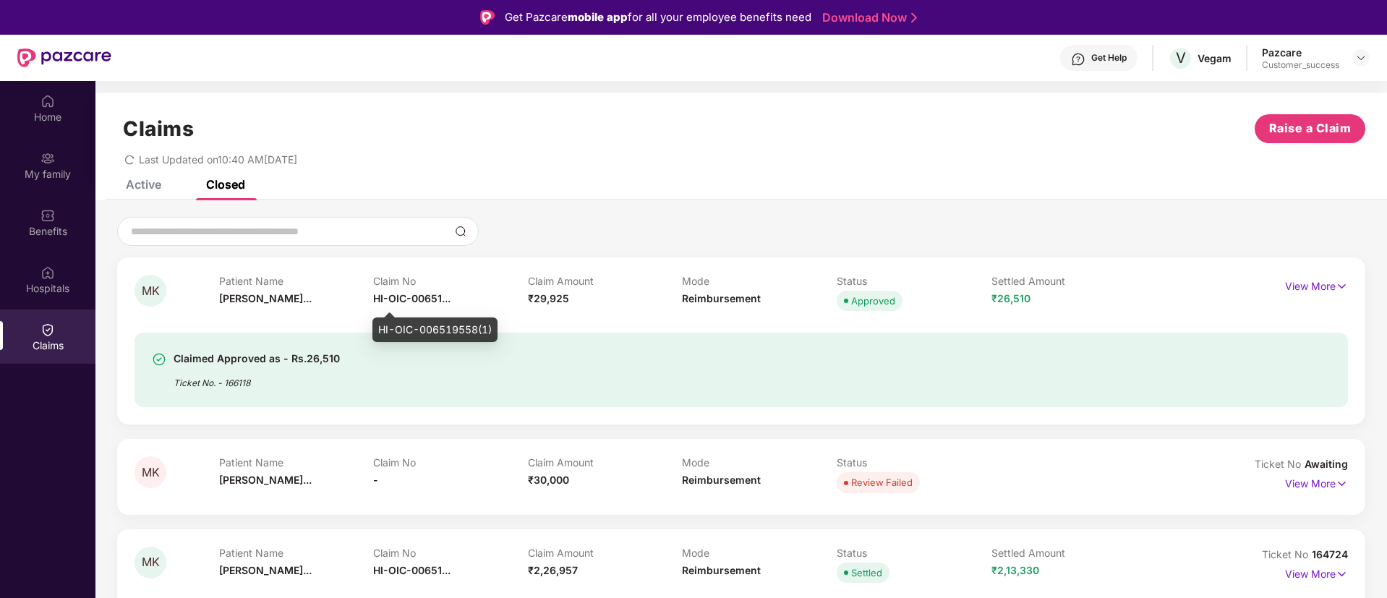
click at [462, 327] on div "HI-OIC-006519558(1)" at bounding box center [434, 329] width 125 height 25
copy div "HI-OIC-006519558(1)"
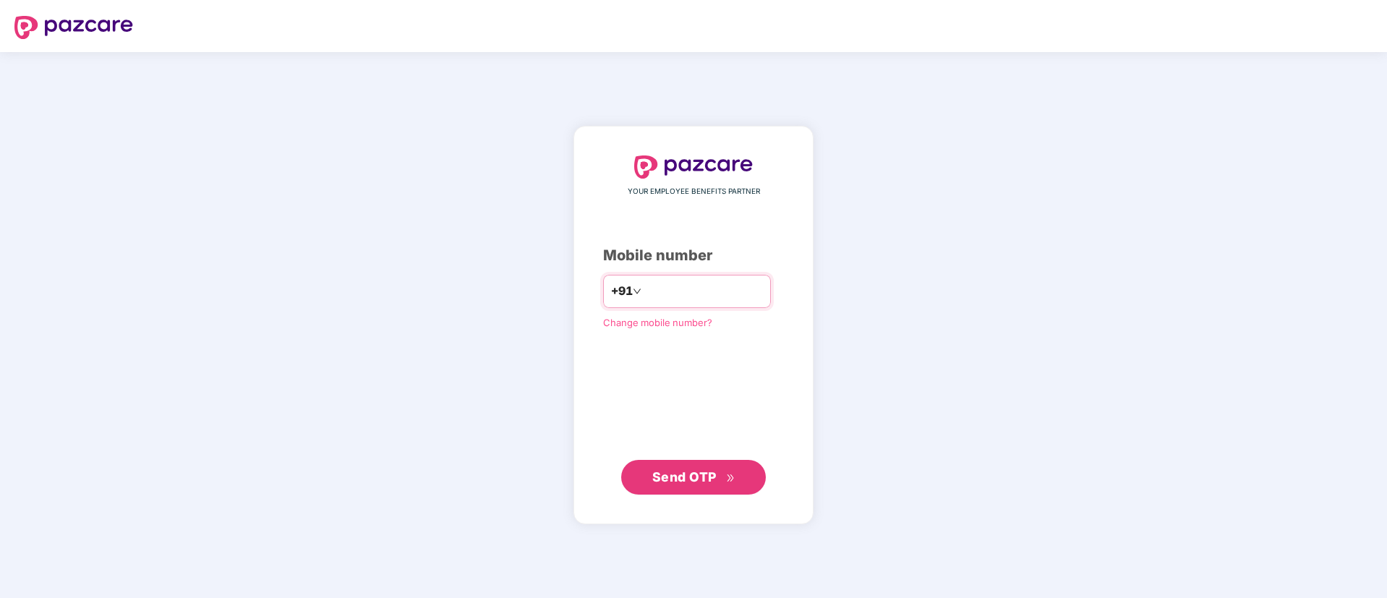
click at [644, 299] on input "number" at bounding box center [703, 291] width 119 height 23
type input "*"
type input "**********"
click at [677, 467] on span "Send OTP" at bounding box center [693, 476] width 83 height 20
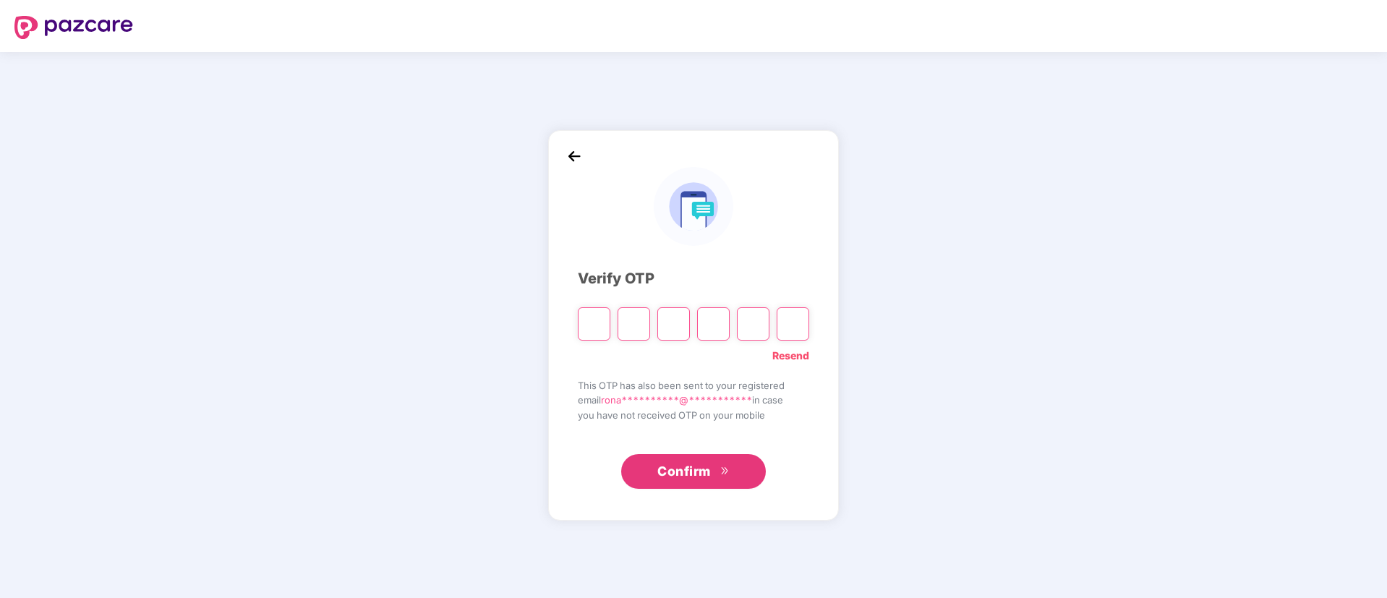
type input "*"
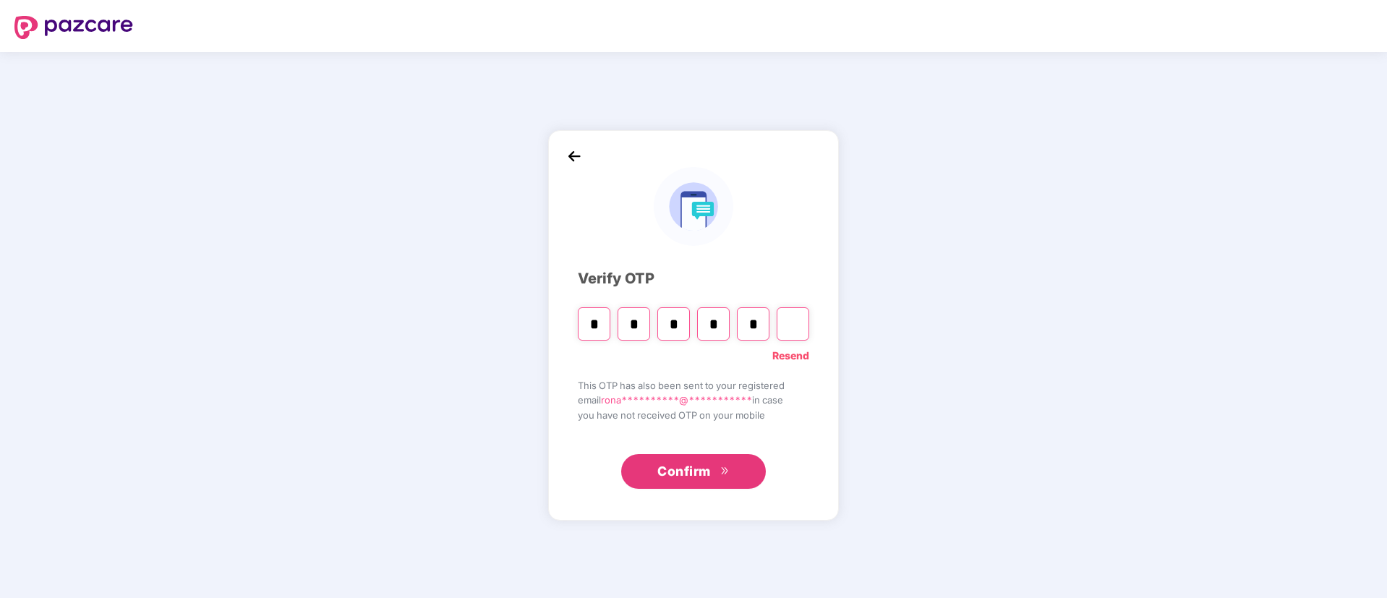
type input "*"
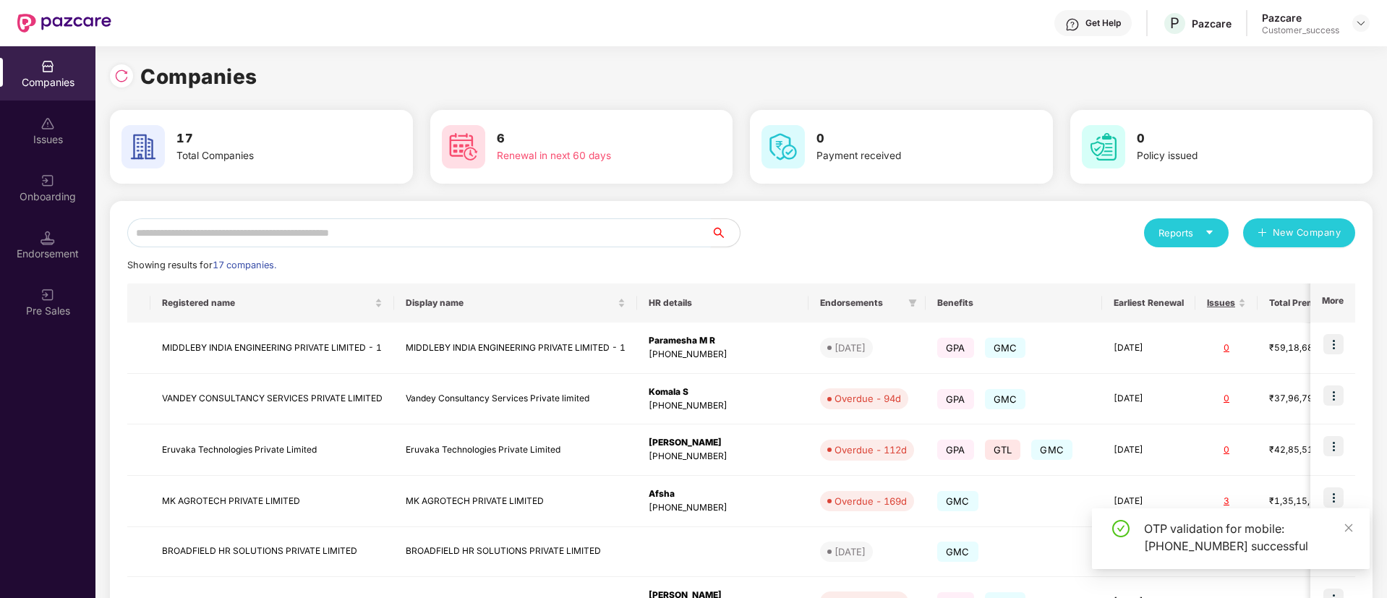
click at [503, 239] on input "text" at bounding box center [418, 232] width 583 height 29
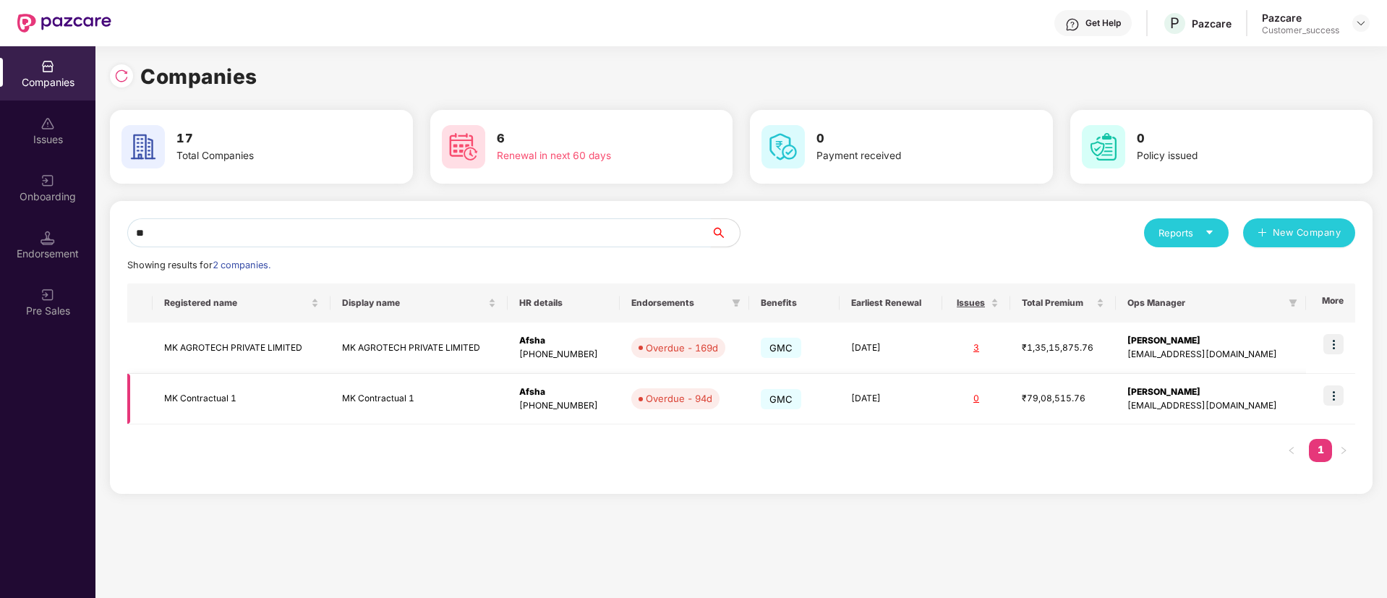
type input "**"
click at [1336, 392] on img at bounding box center [1333, 395] width 20 height 20
click at [1333, 338] on img at bounding box center [1333, 344] width 20 height 20
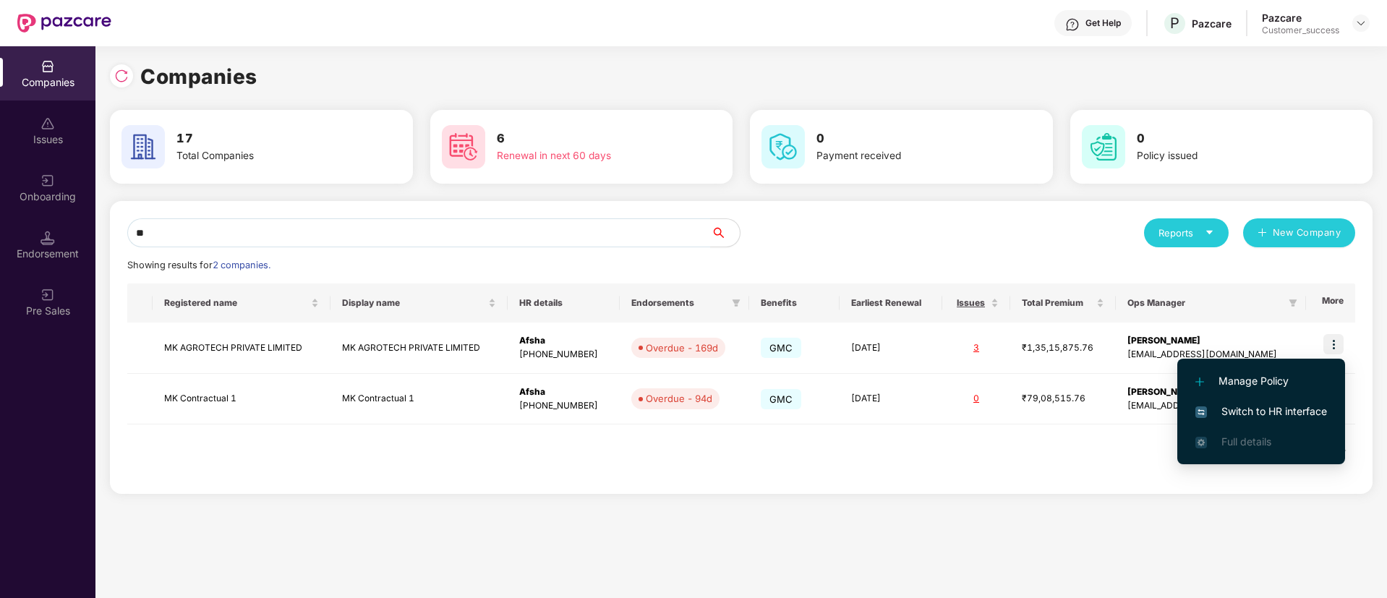
click at [1253, 404] on span "Switch to HR interface" at bounding box center [1261, 411] width 132 height 16
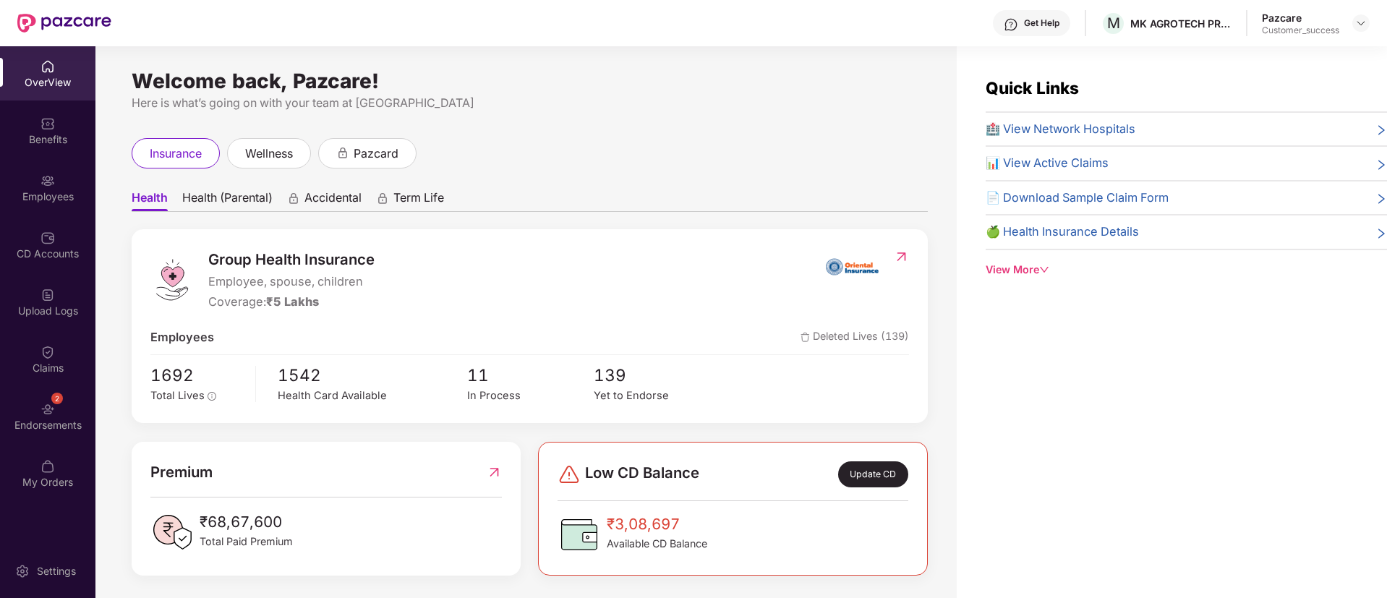
click at [55, 198] on div "Employees" at bounding box center [47, 196] width 95 height 14
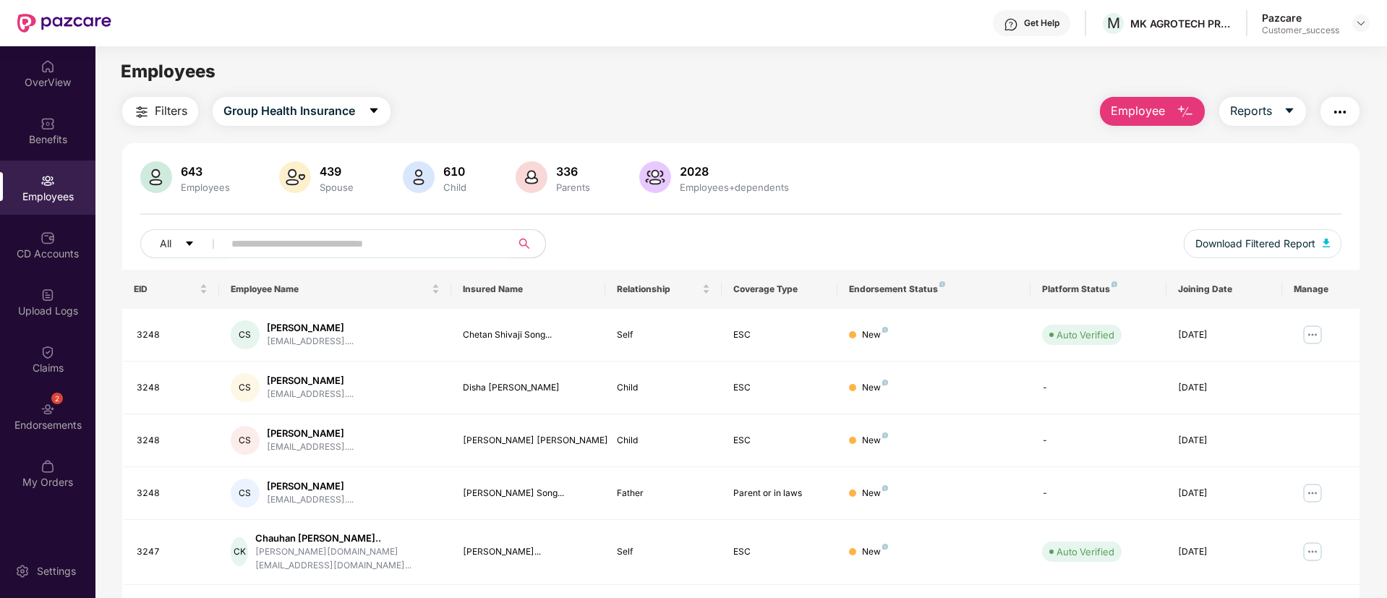
click at [309, 249] on input "text" at bounding box center [361, 244] width 260 height 22
paste input "********"
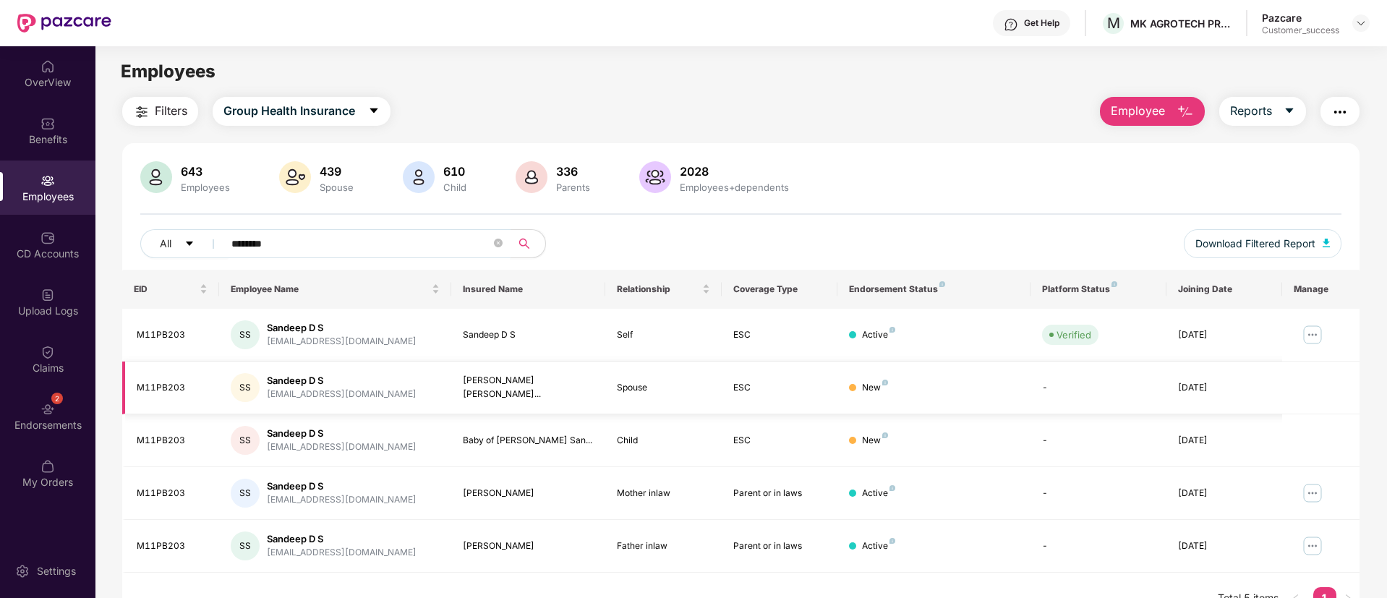
type input "********"
click at [1314, 330] on img at bounding box center [1312, 334] width 23 height 23
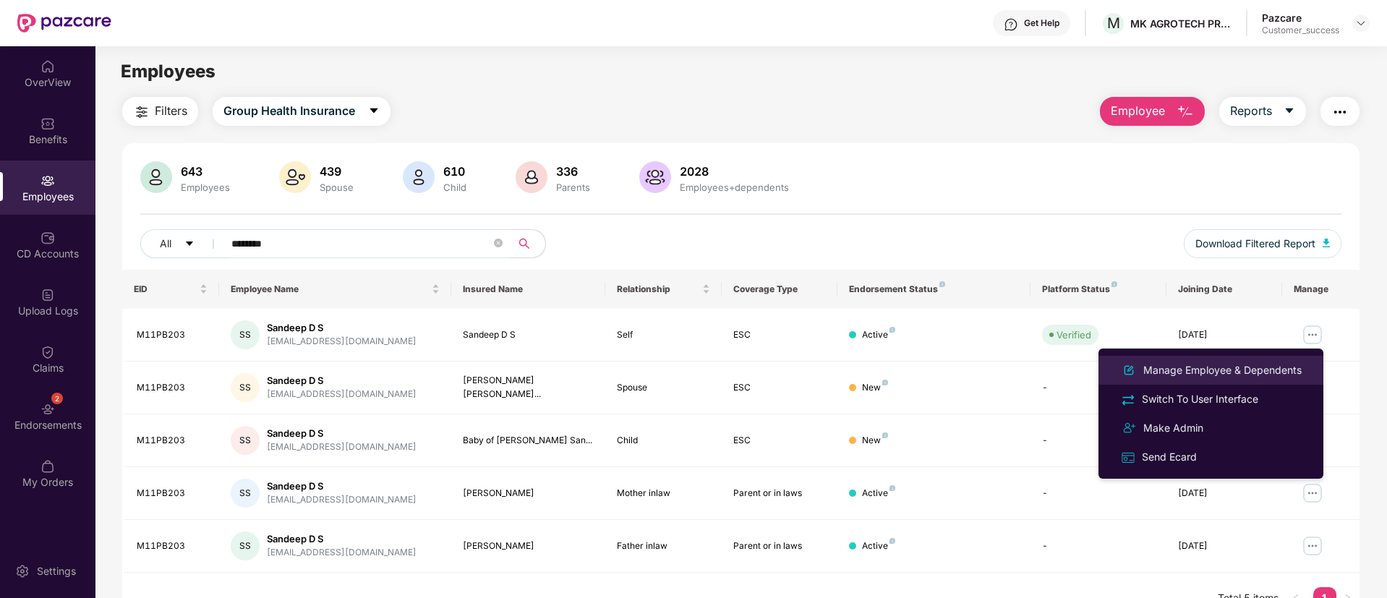
click at [1195, 375] on div "Manage Employee & Dependents" at bounding box center [1222, 370] width 164 height 16
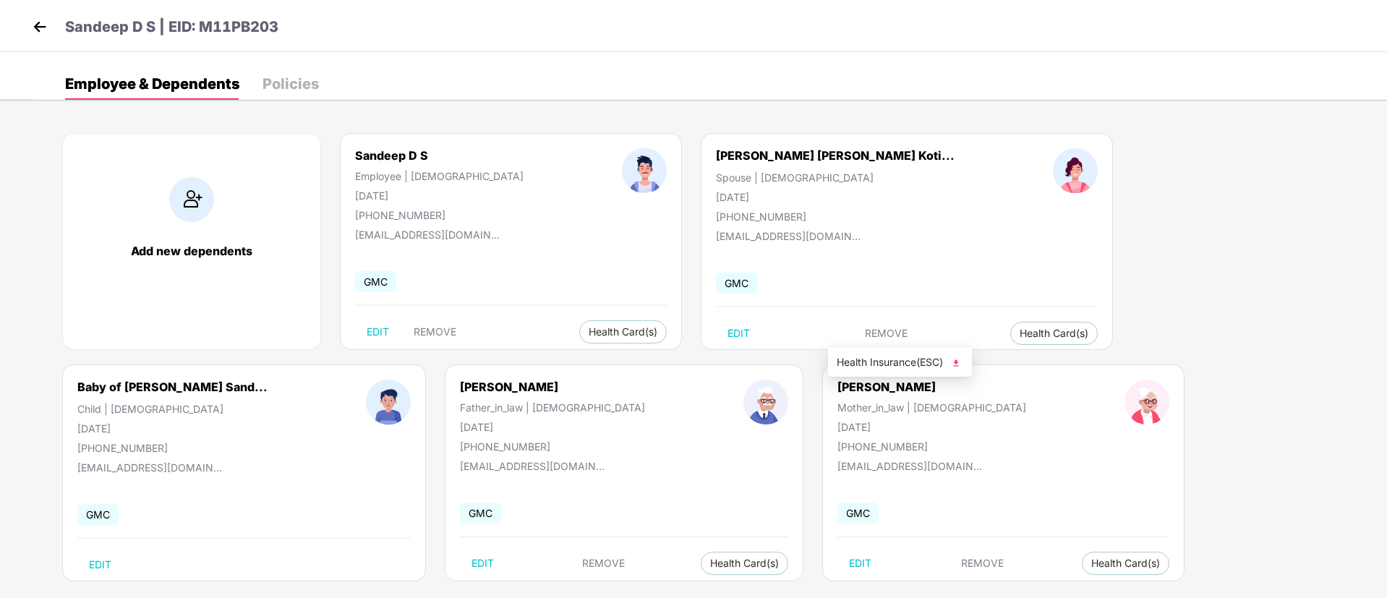
click at [962, 360] on img at bounding box center [955, 363] width 14 height 14
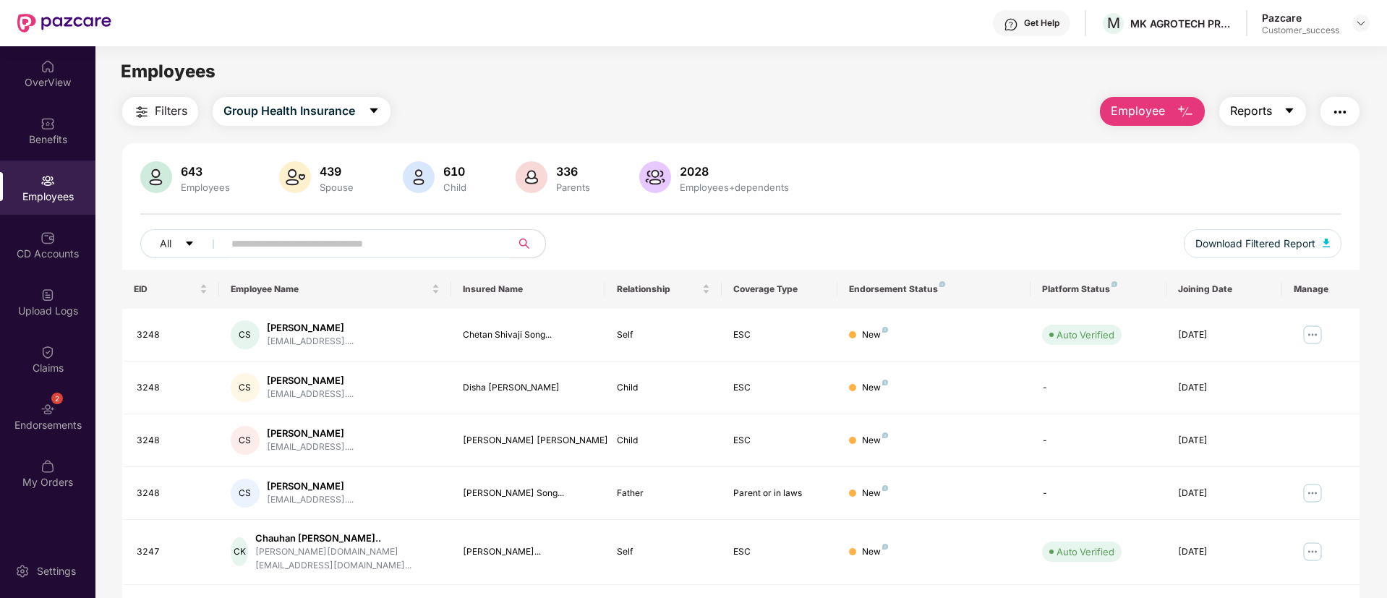
click at [1288, 111] on icon "caret-down" at bounding box center [1289, 110] width 8 height 5
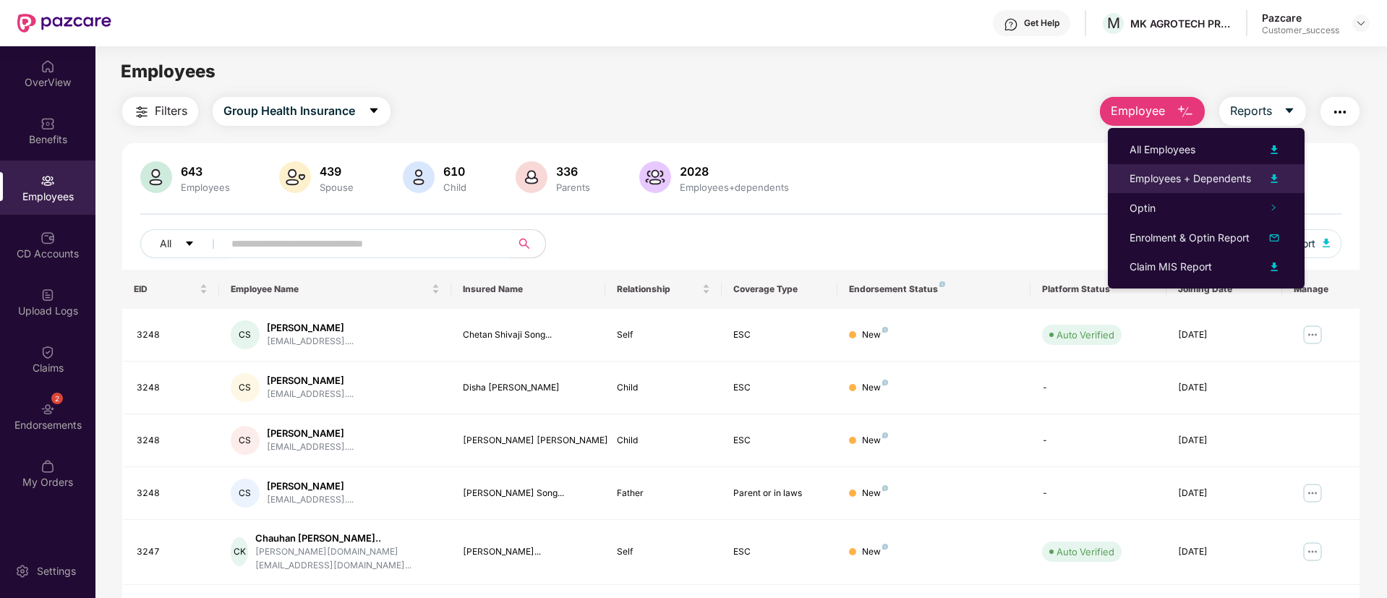
click at [1275, 181] on img at bounding box center [1273, 178] width 17 height 17
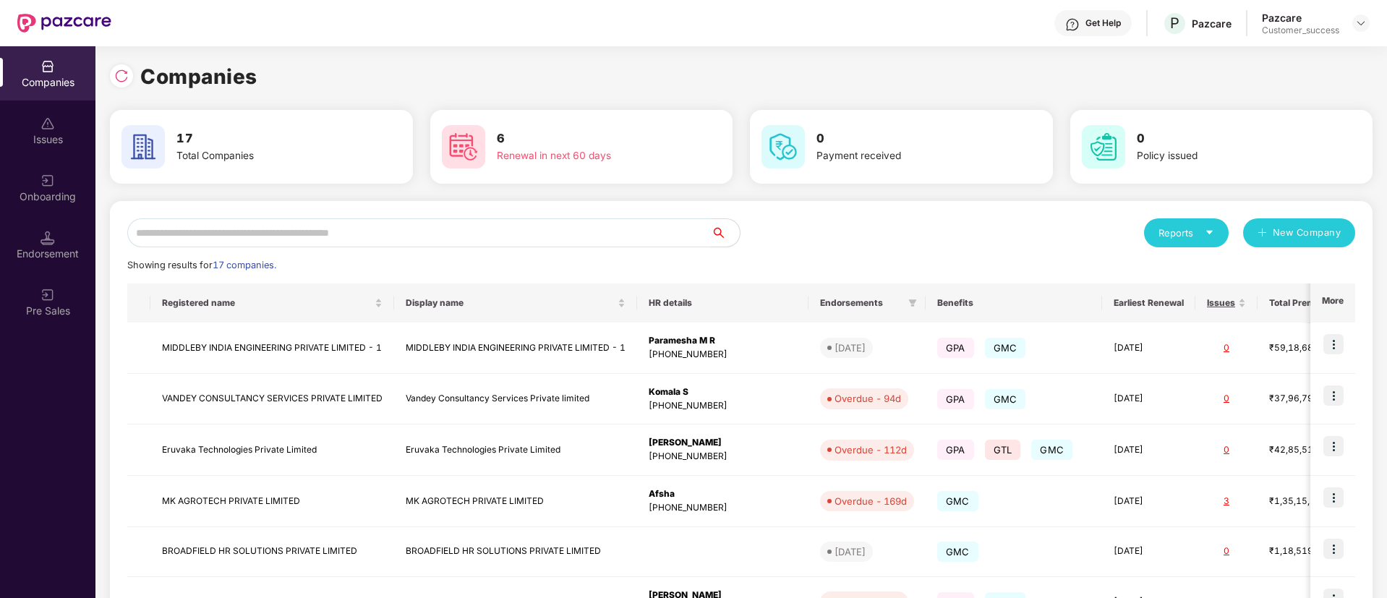
click at [359, 218] on input "text" at bounding box center [418, 232] width 583 height 29
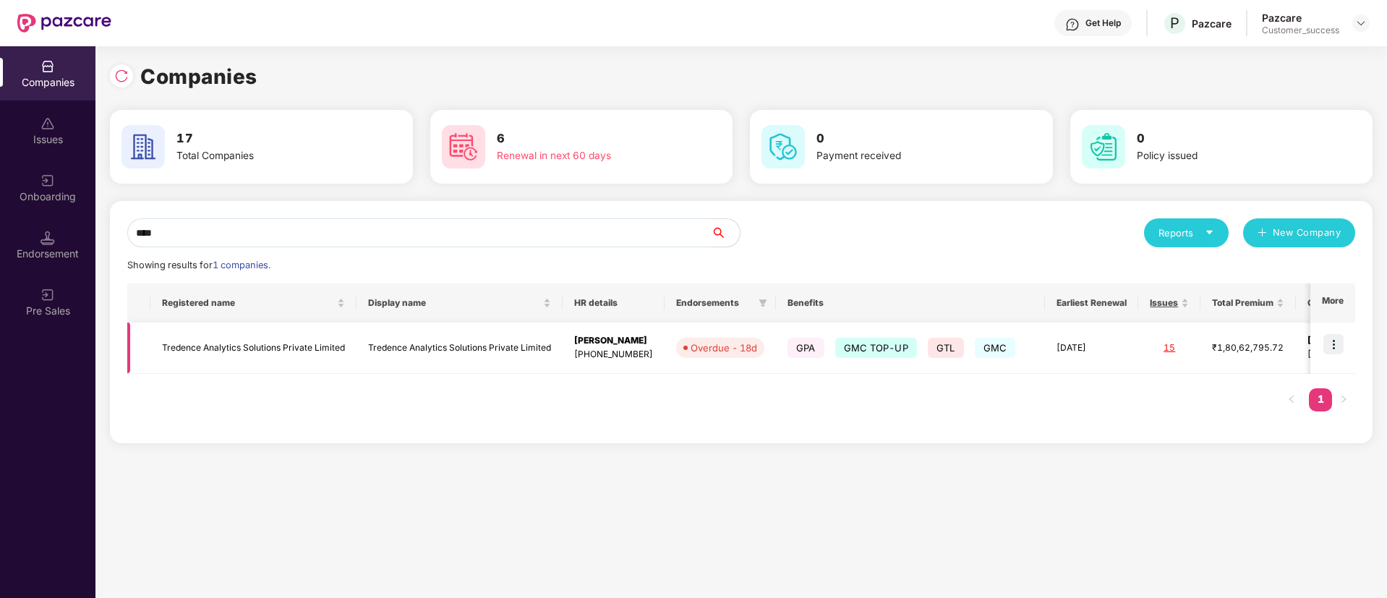
type input "****"
click at [271, 346] on td "Tredence Analytics Solutions Private Limited" at bounding box center [253, 347] width 206 height 51
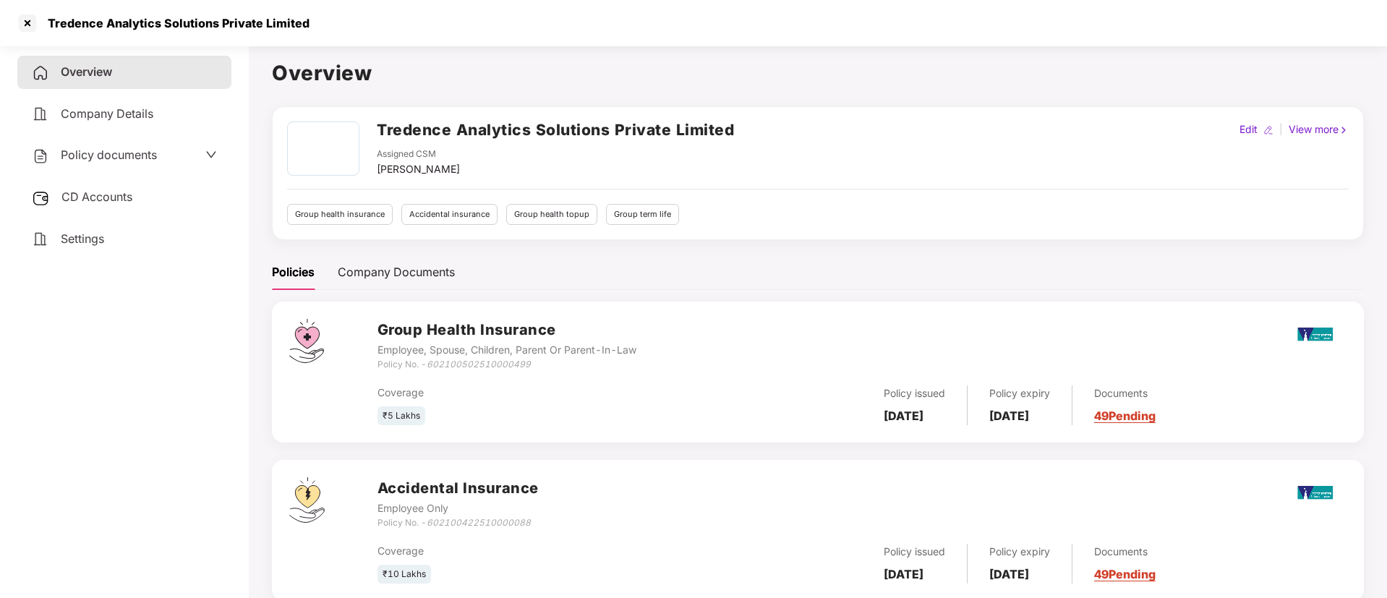
click at [173, 156] on div "Policy documents" at bounding box center [124, 155] width 185 height 19
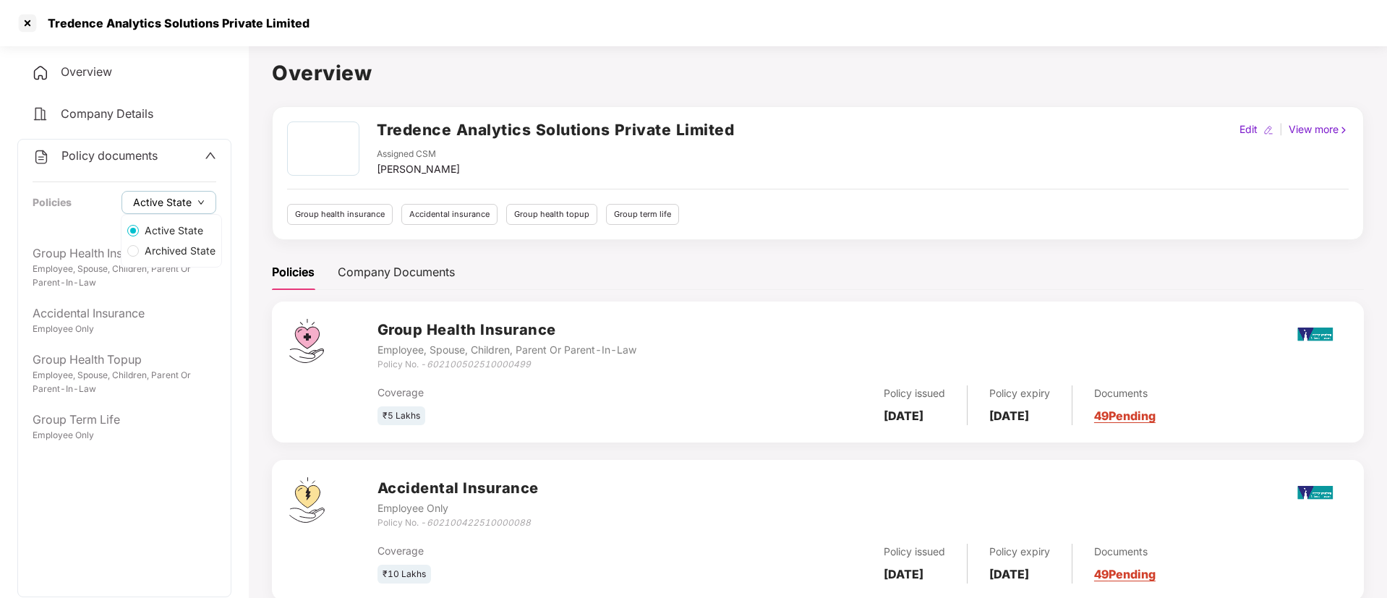
click at [197, 199] on icon "down" at bounding box center [200, 202] width 7 height 7
click at [186, 250] on span "Archived State" at bounding box center [180, 251] width 82 height 16
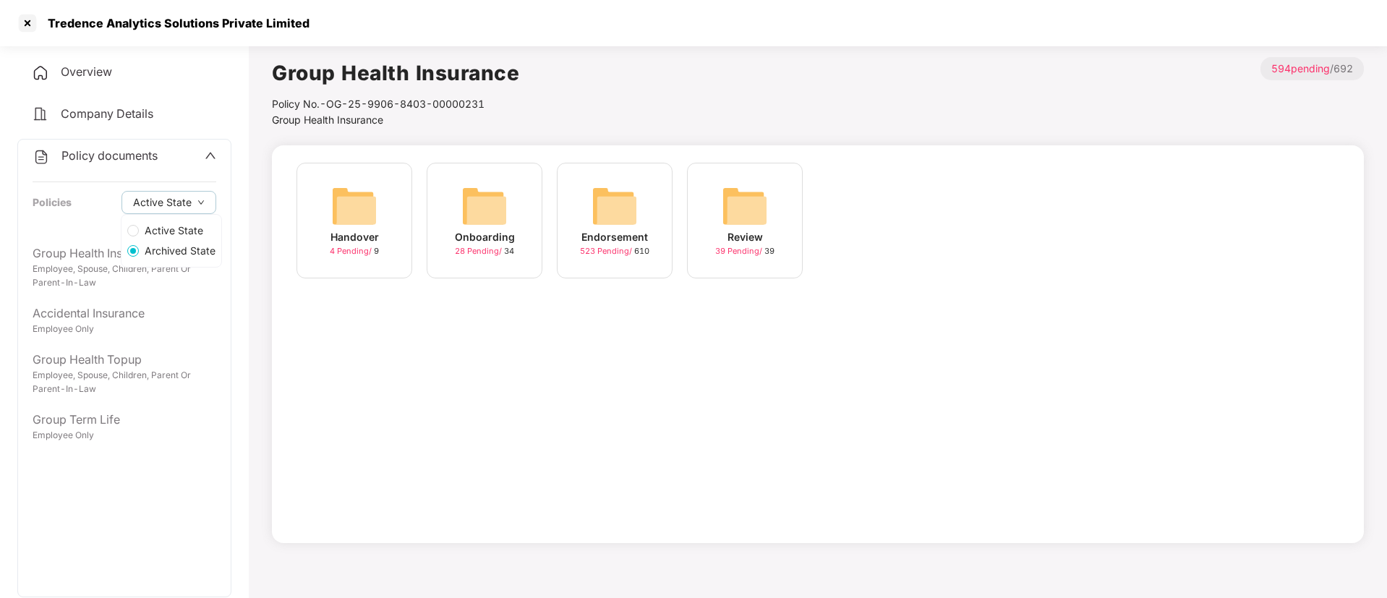
click at [181, 234] on span "Active State" at bounding box center [174, 231] width 70 height 16
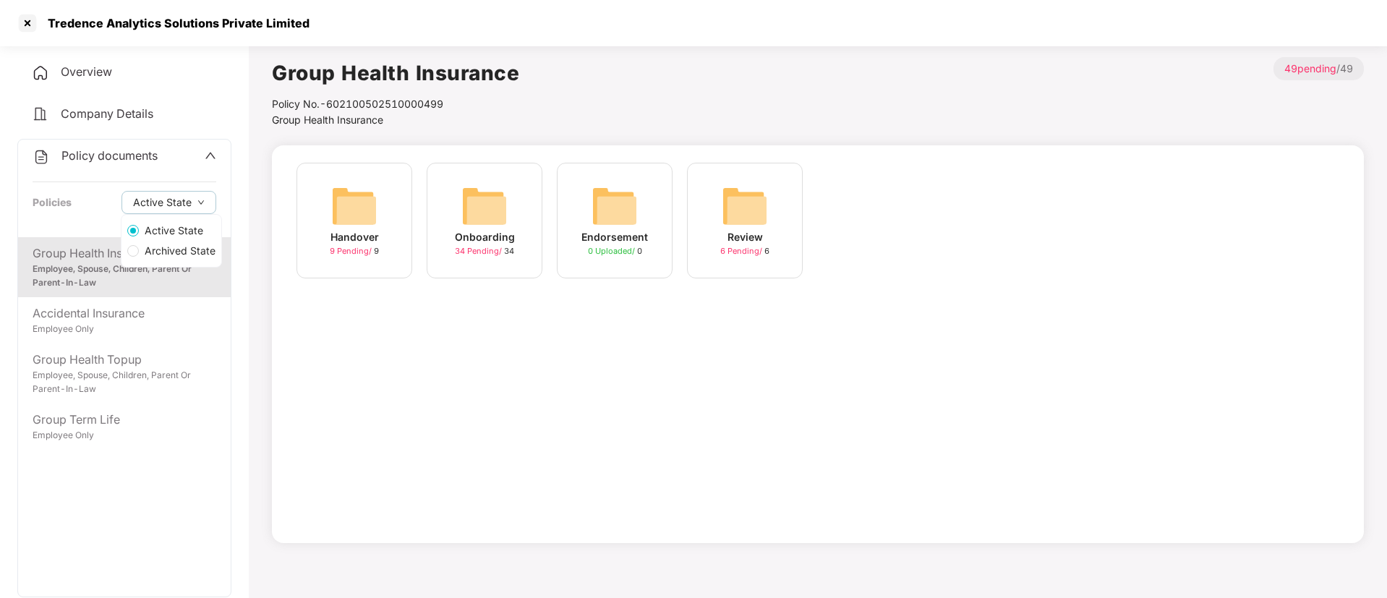
click at [147, 247] on span "Archived State" at bounding box center [180, 251] width 82 height 16
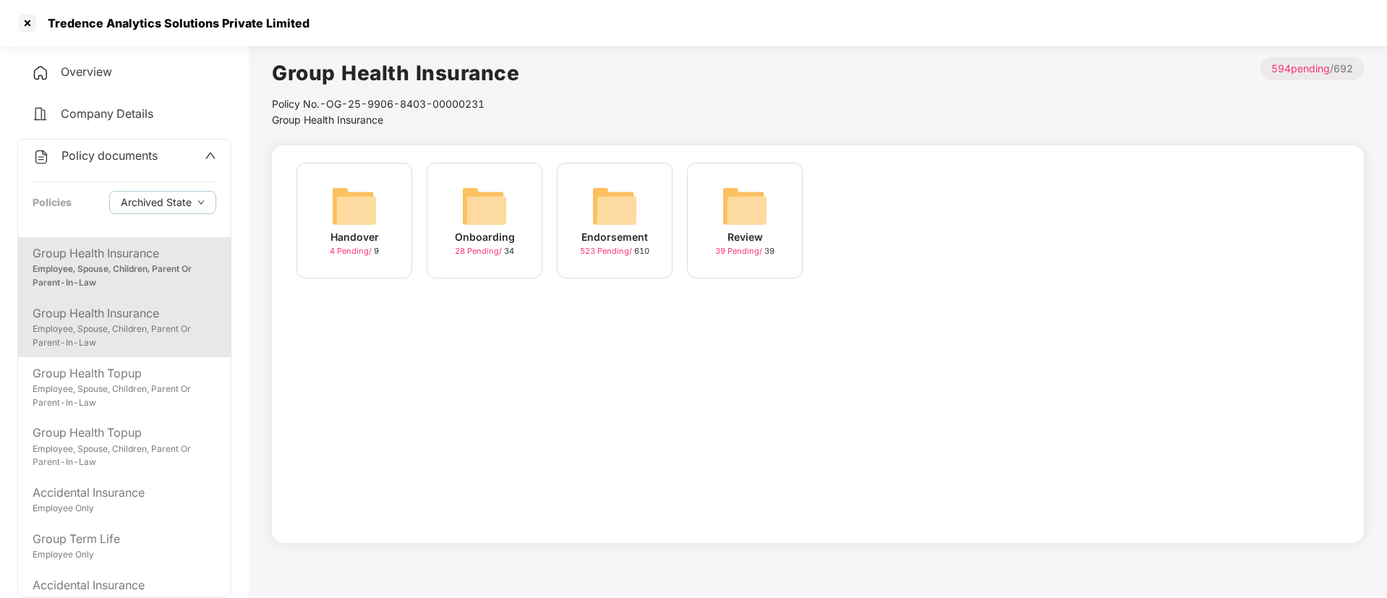
click at [155, 335] on div "Employee, Spouse, Children, Parent Or Parent-In-Law" at bounding box center [125, 335] width 184 height 27
click at [156, 276] on div "Employee, Spouse, Children, Parent Or Parent-In-Law" at bounding box center [125, 275] width 184 height 27
click at [153, 337] on div "Employee, Spouse, Children, Parent Or Parent-In-Law" at bounding box center [125, 335] width 184 height 27
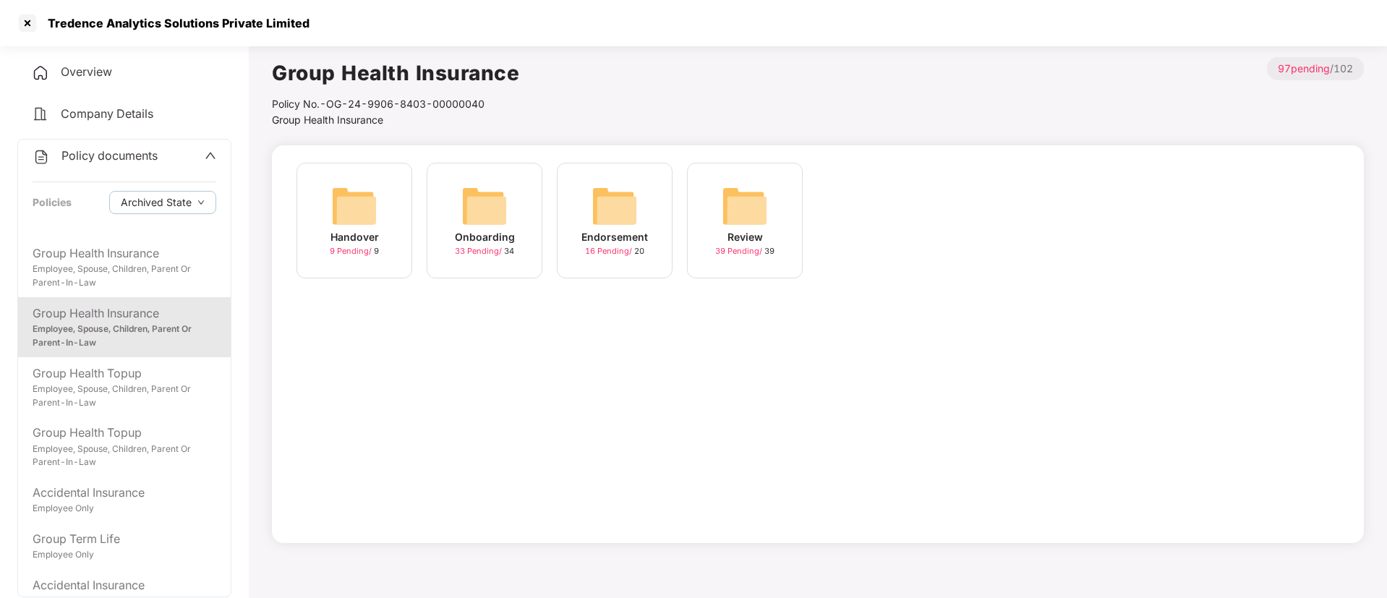
click at [354, 220] on img at bounding box center [354, 206] width 46 height 46
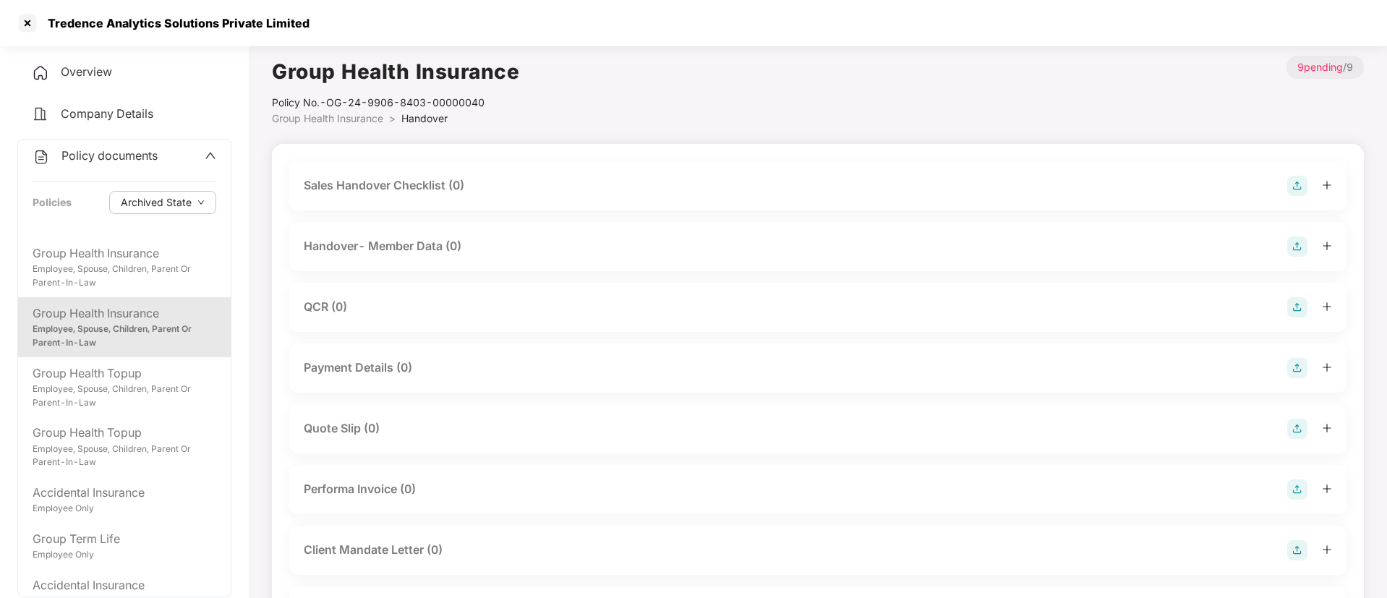
scroll to position [2, 0]
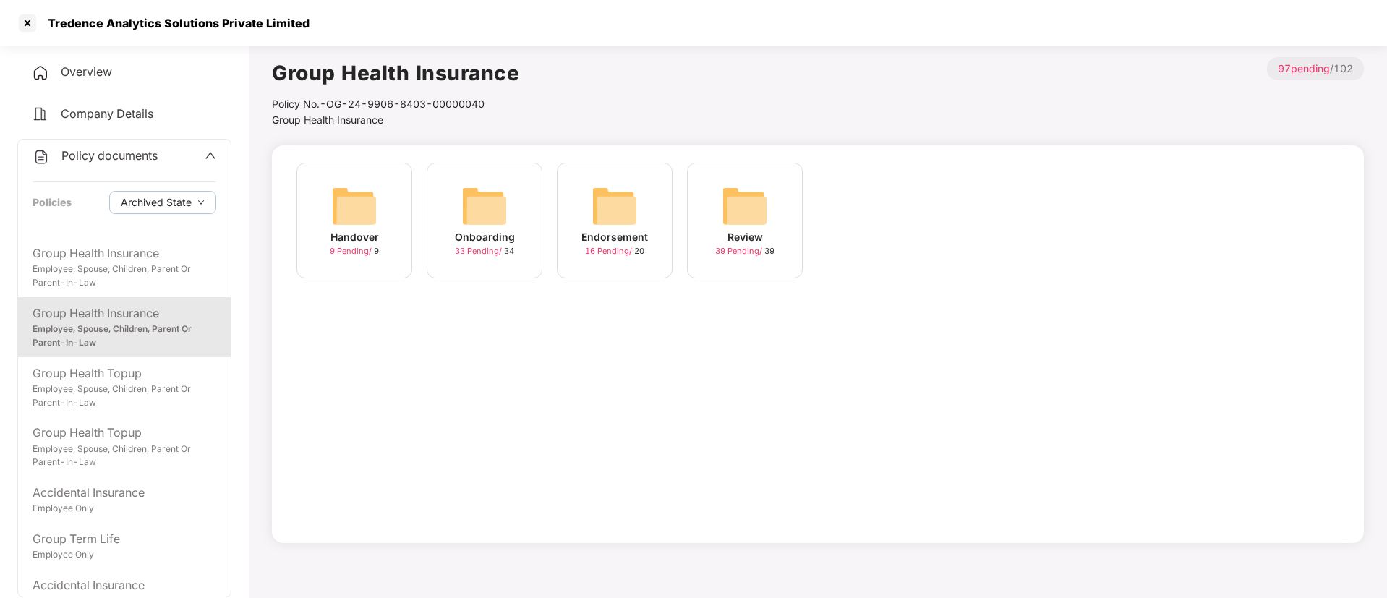
click at [497, 231] on div "Onboarding" at bounding box center [485, 237] width 60 height 16
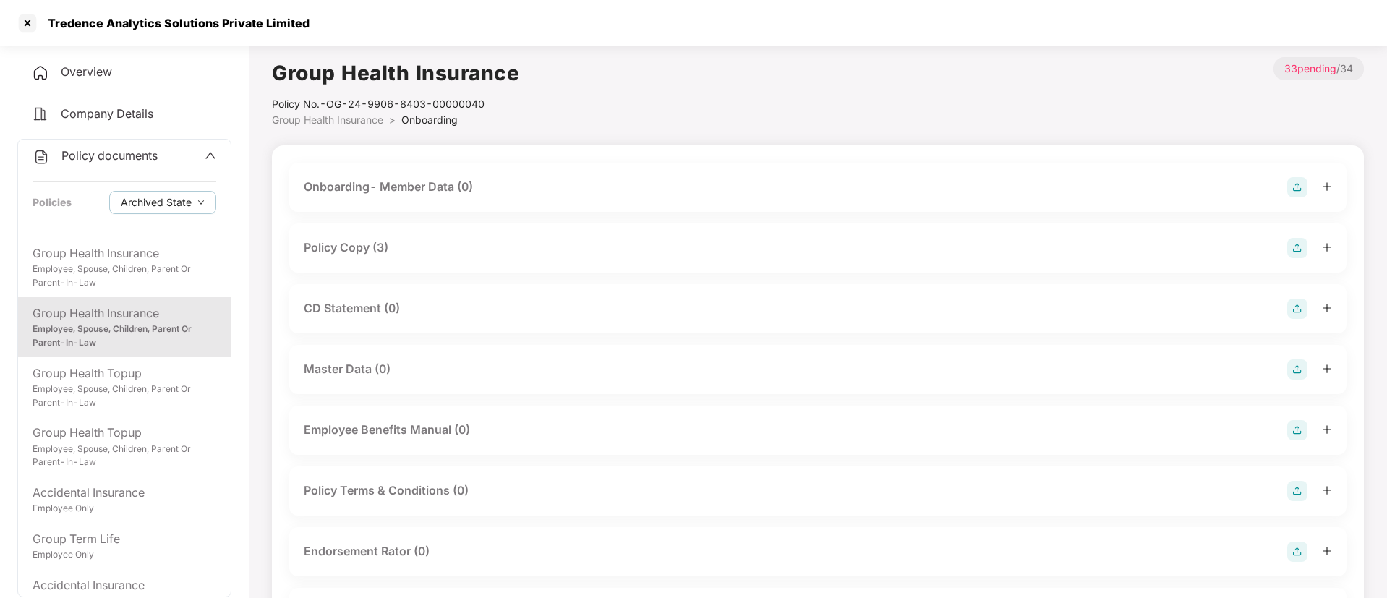
click at [483, 250] on div "Policy Copy (3)" at bounding box center [818, 248] width 1028 height 20
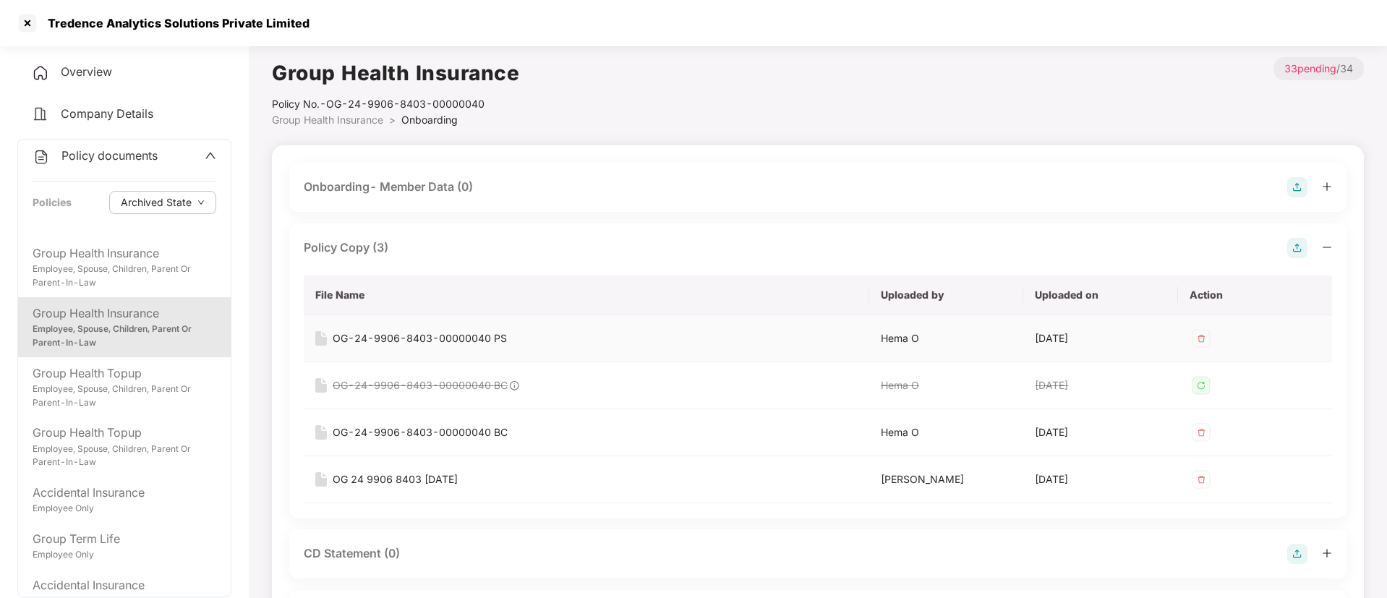
click at [474, 327] on td "OG-24-9906-8403-00000040 PS" at bounding box center [586, 338] width 565 height 47
click at [472, 335] on div "OG-24-9906-8403-00000040 PS" at bounding box center [420, 338] width 174 height 16
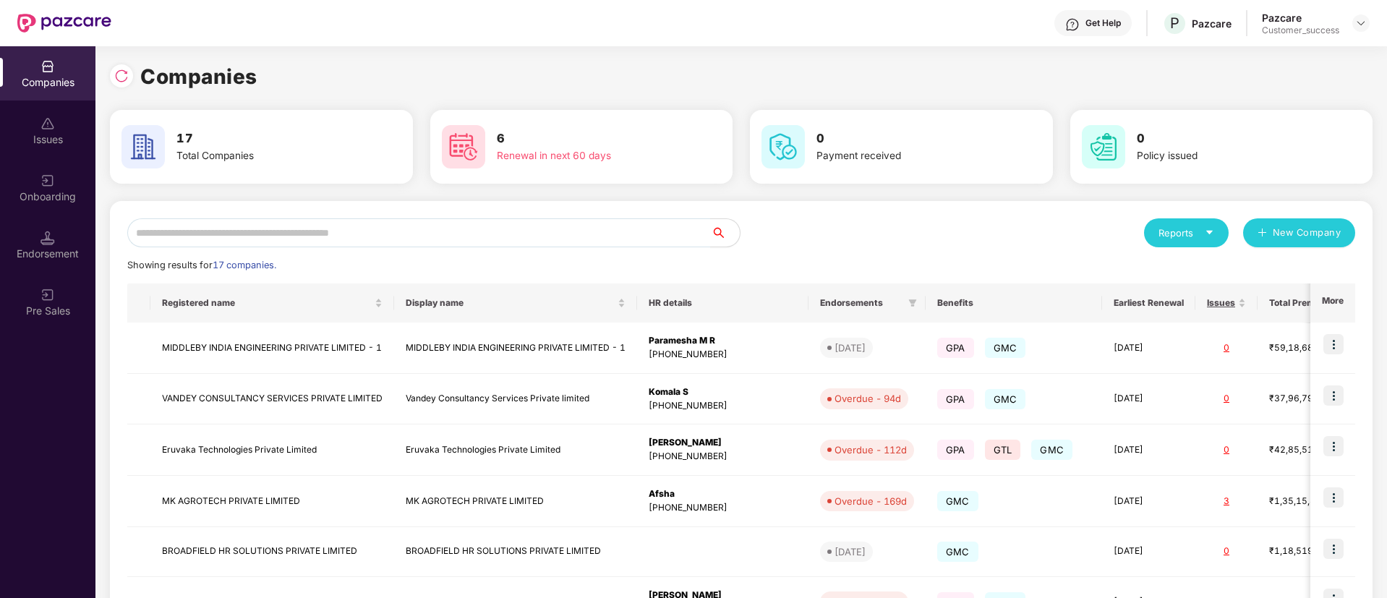
click at [1093, 27] on div "Get Help" at bounding box center [1102, 23] width 35 height 12
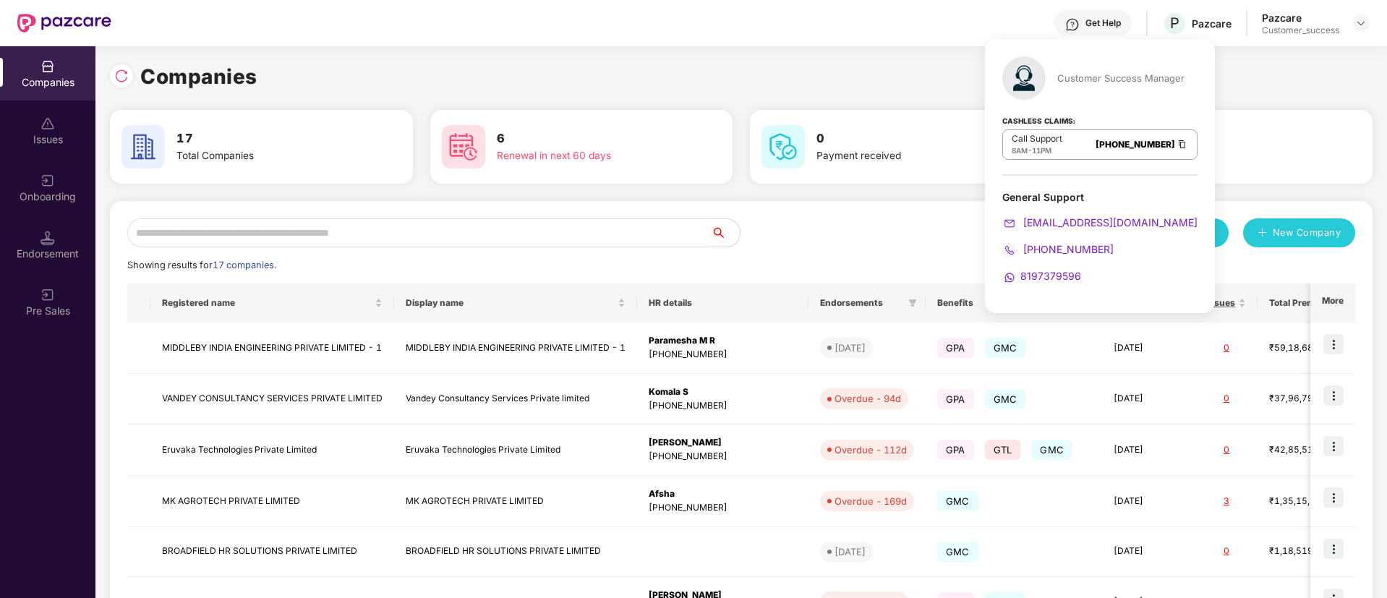
click at [1176, 145] on img at bounding box center [1182, 144] width 12 height 12
click at [481, 263] on div "Showing results for 17 companies." at bounding box center [740, 265] width 1227 height 14
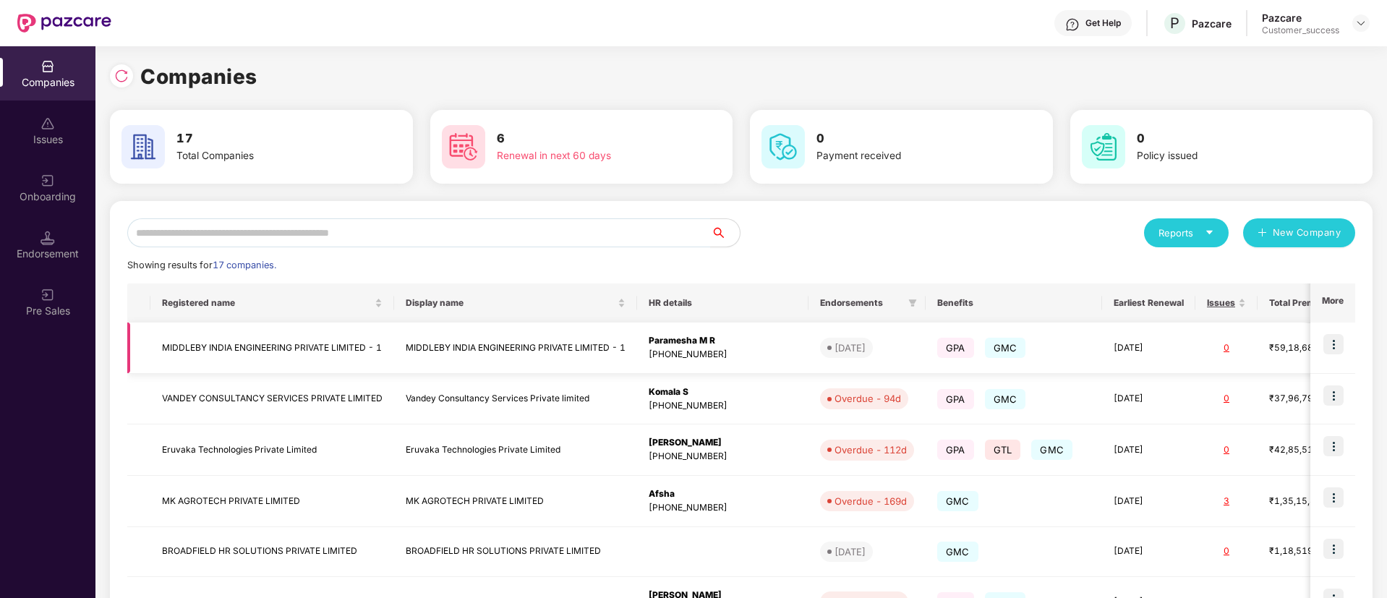
scroll to position [202, 0]
